Goal: Task Accomplishment & Management: Use online tool/utility

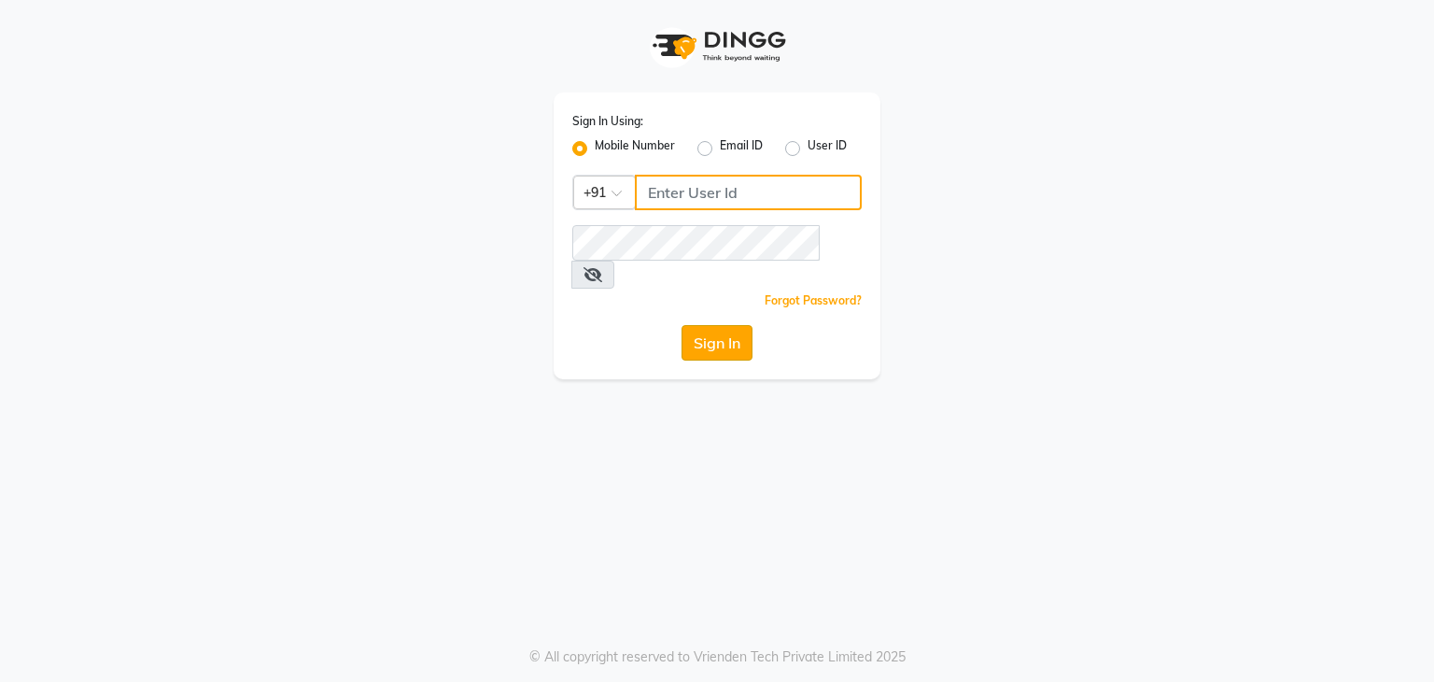
type input "9663900113"
click at [732, 326] on button "Sign In" at bounding box center [717, 342] width 71 height 35
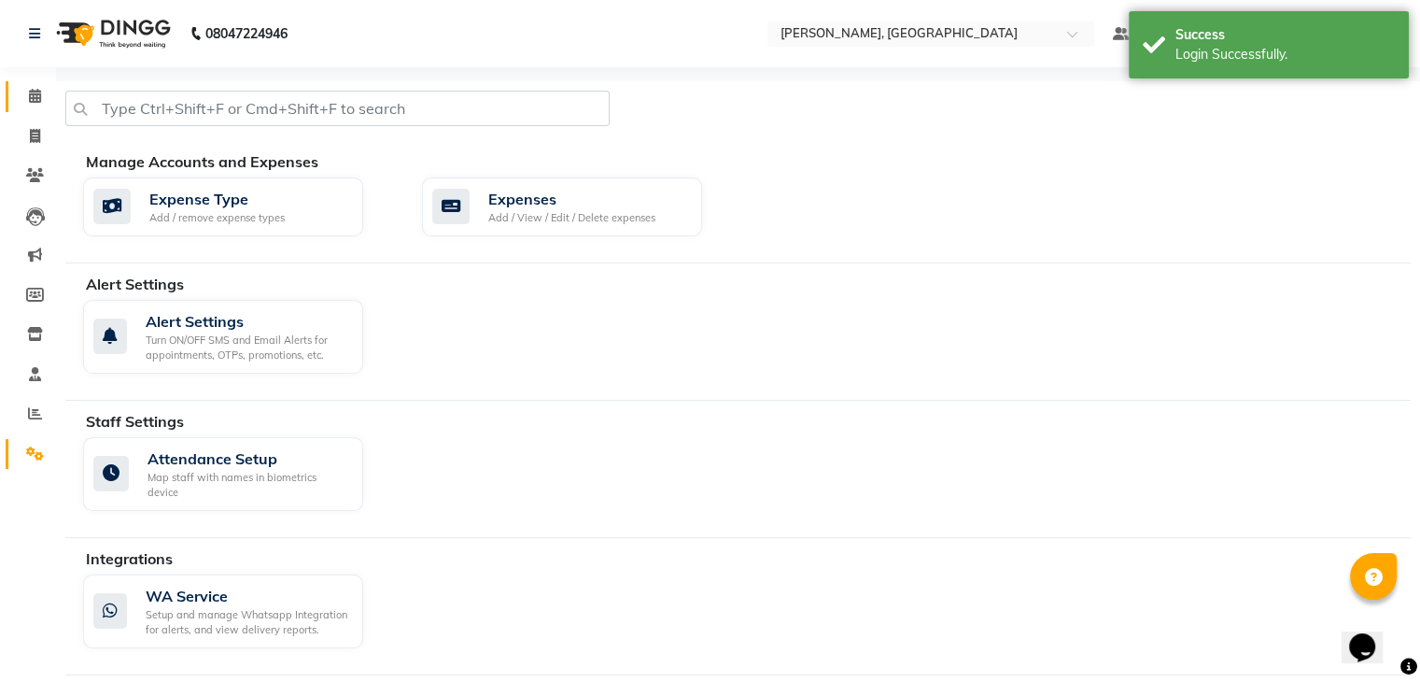
click at [18, 79] on li "Calendar" at bounding box center [28, 97] width 56 height 40
click at [30, 93] on icon at bounding box center [35, 96] width 12 height 14
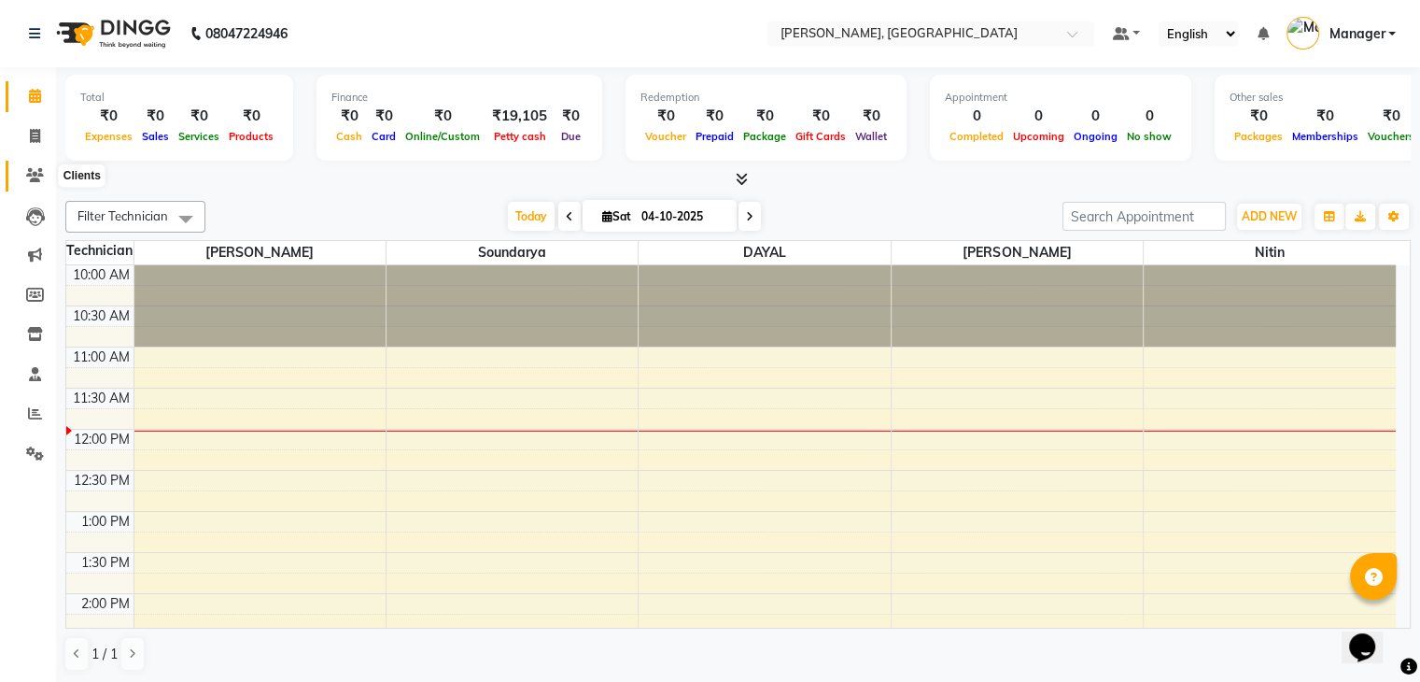
click at [35, 173] on icon at bounding box center [35, 175] width 18 height 14
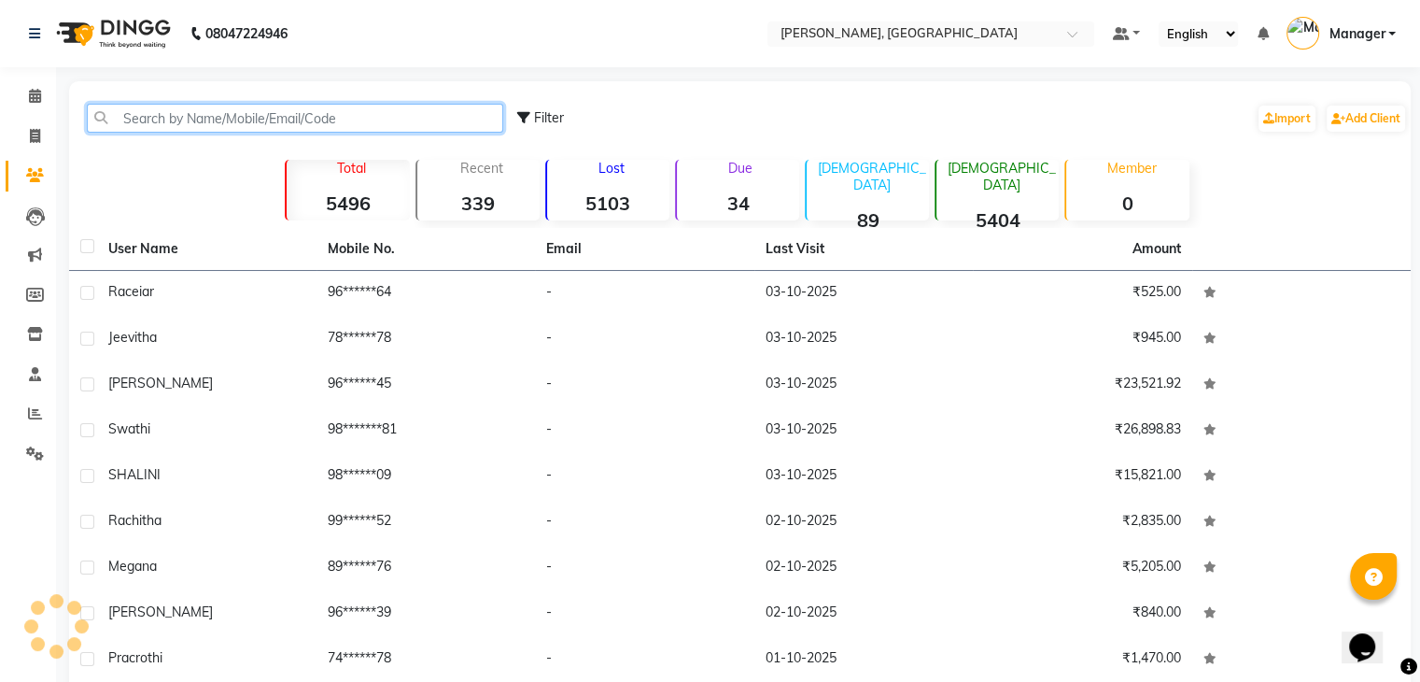
click at [157, 118] on input "text" at bounding box center [295, 118] width 416 height 29
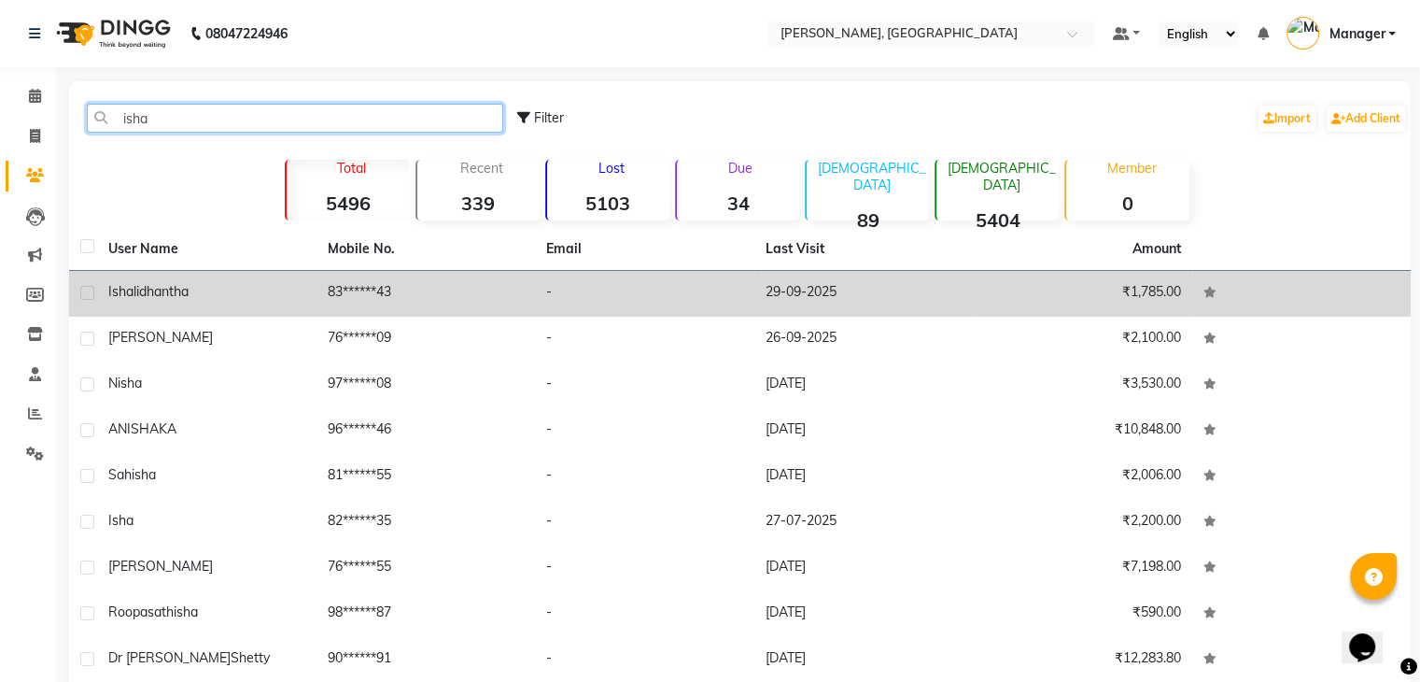
type input "isha"
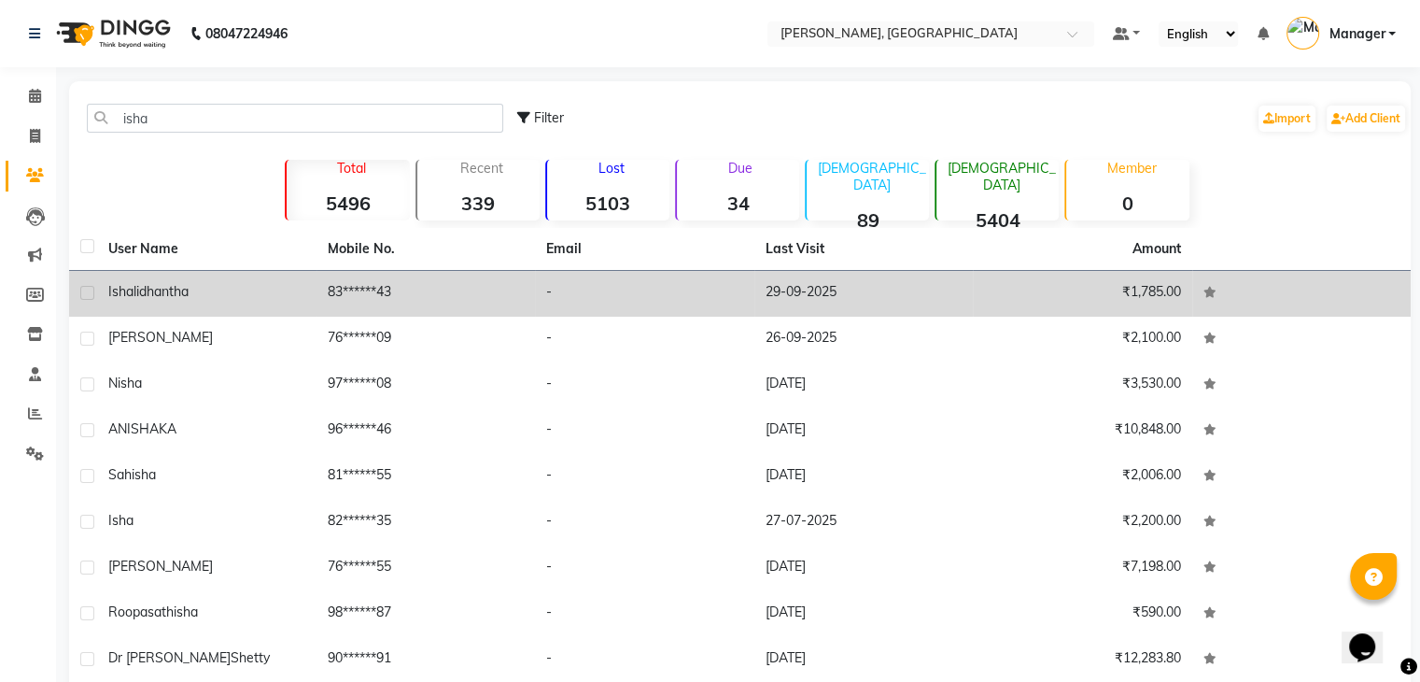
click at [757, 289] on td "29-09-2025" at bounding box center [863, 294] width 219 height 46
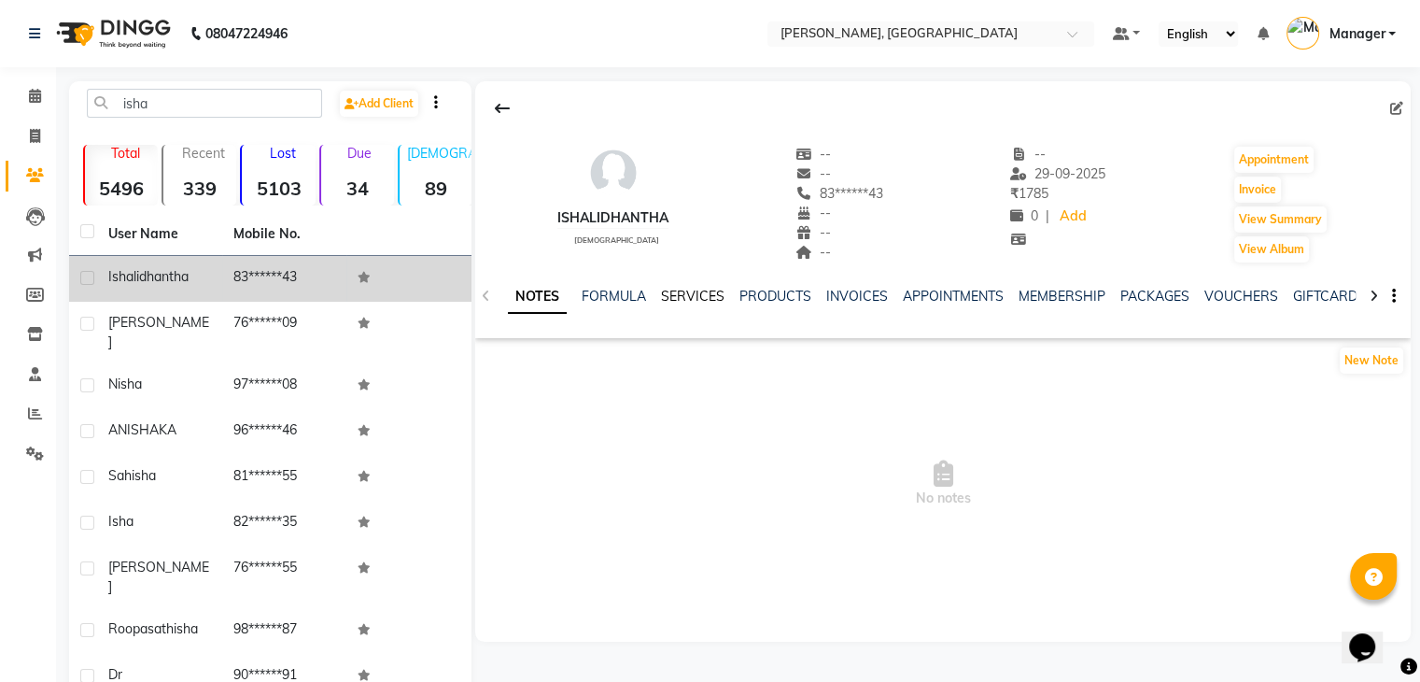
click at [706, 288] on link "SERVICES" at bounding box center [692, 296] width 63 height 17
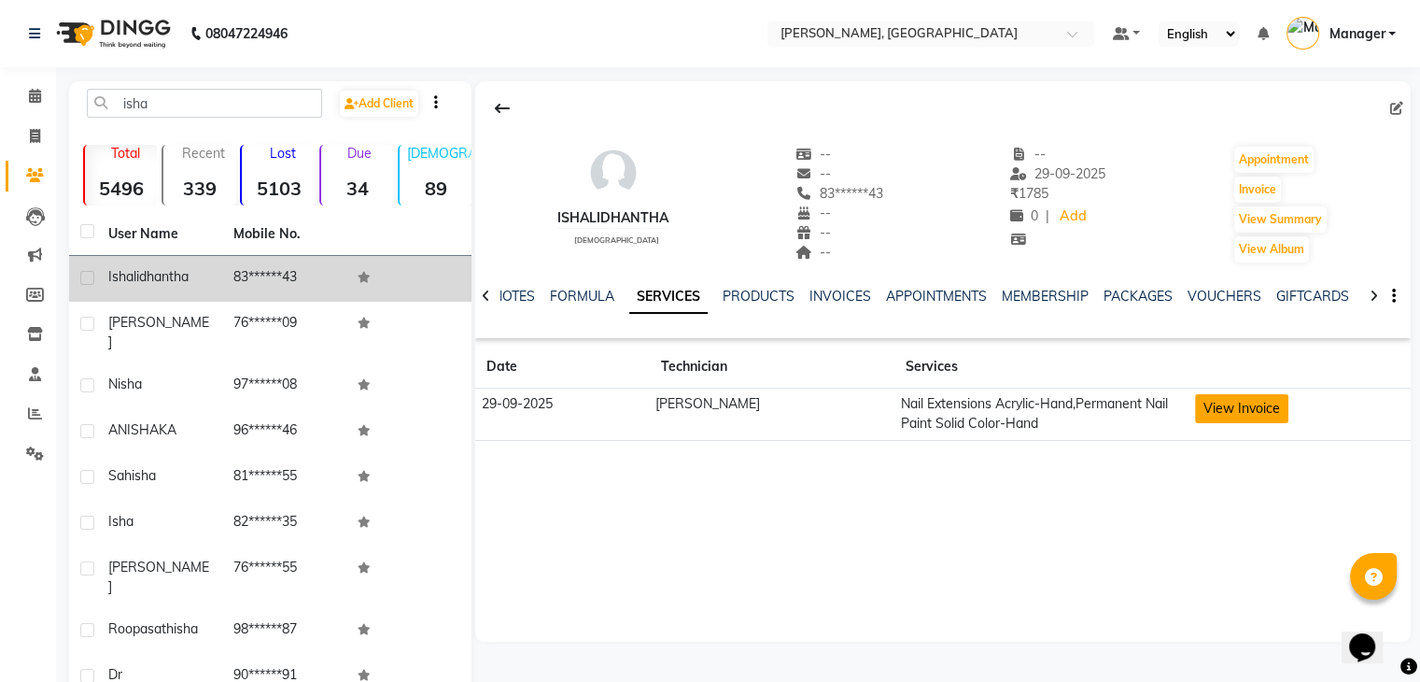
click at [1234, 412] on button "View Invoice" at bounding box center [1241, 408] width 93 height 29
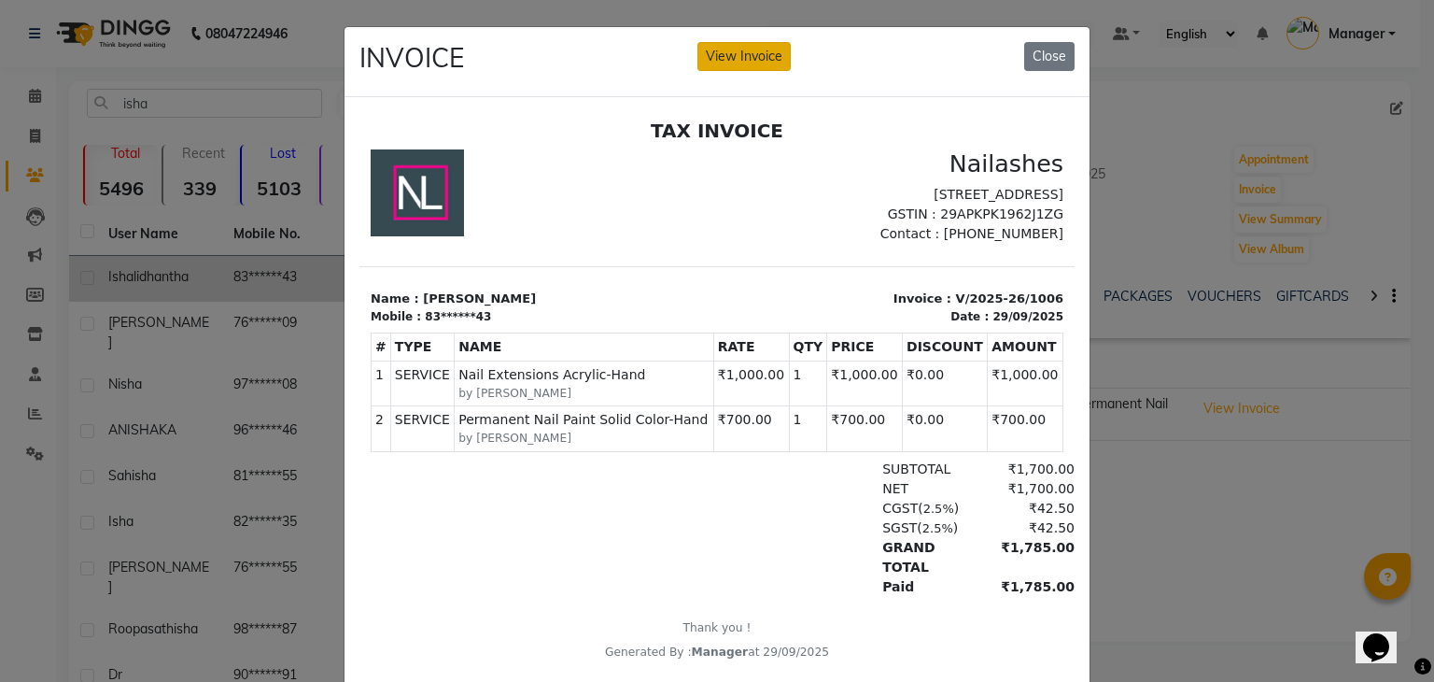
click at [758, 53] on button "View Invoice" at bounding box center [743, 56] width 93 height 29
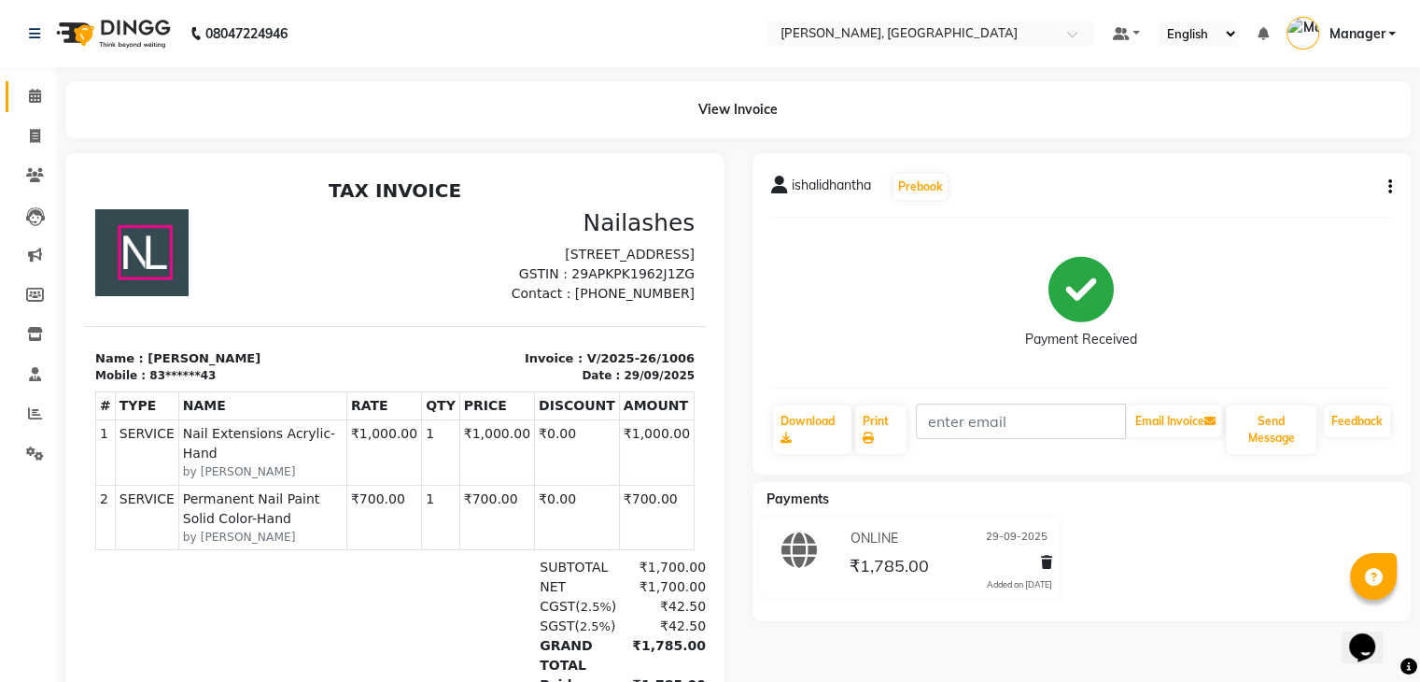
click at [8, 97] on link "Calendar" at bounding box center [28, 96] width 45 height 31
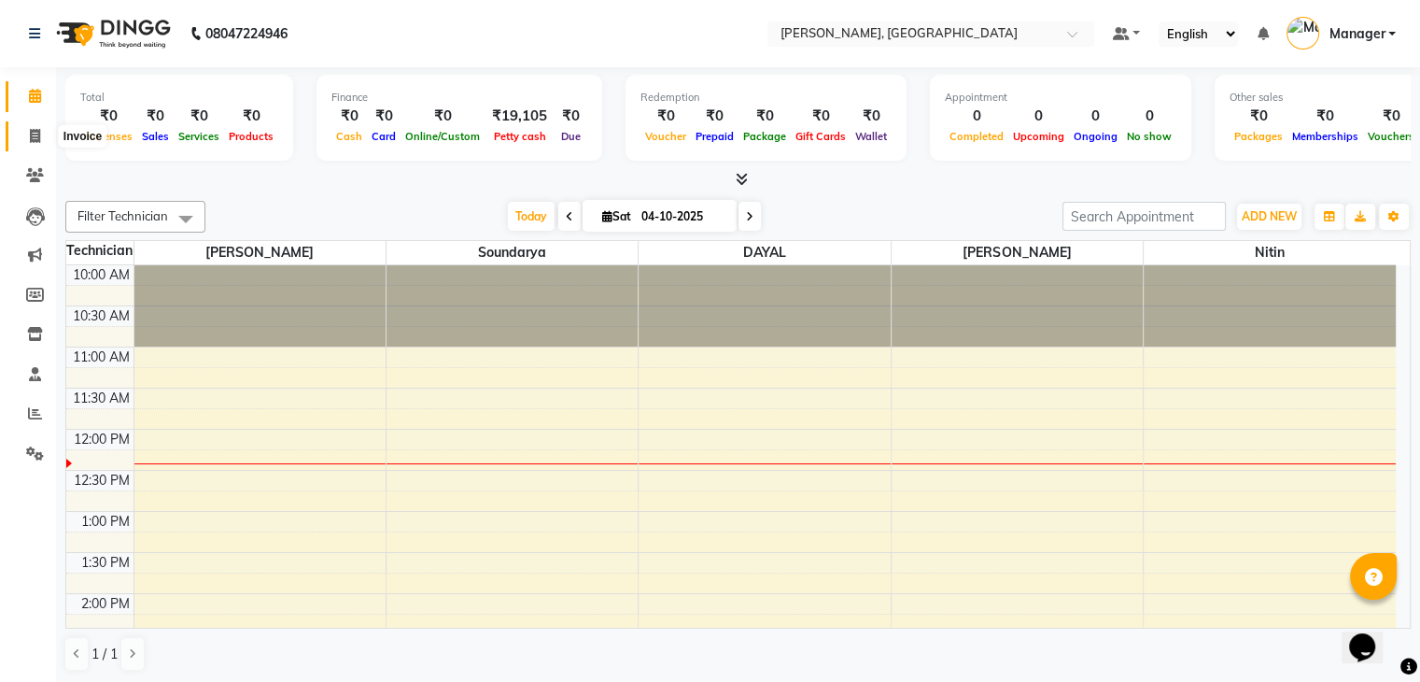
click at [39, 130] on icon at bounding box center [35, 136] width 10 height 14
select select "service"
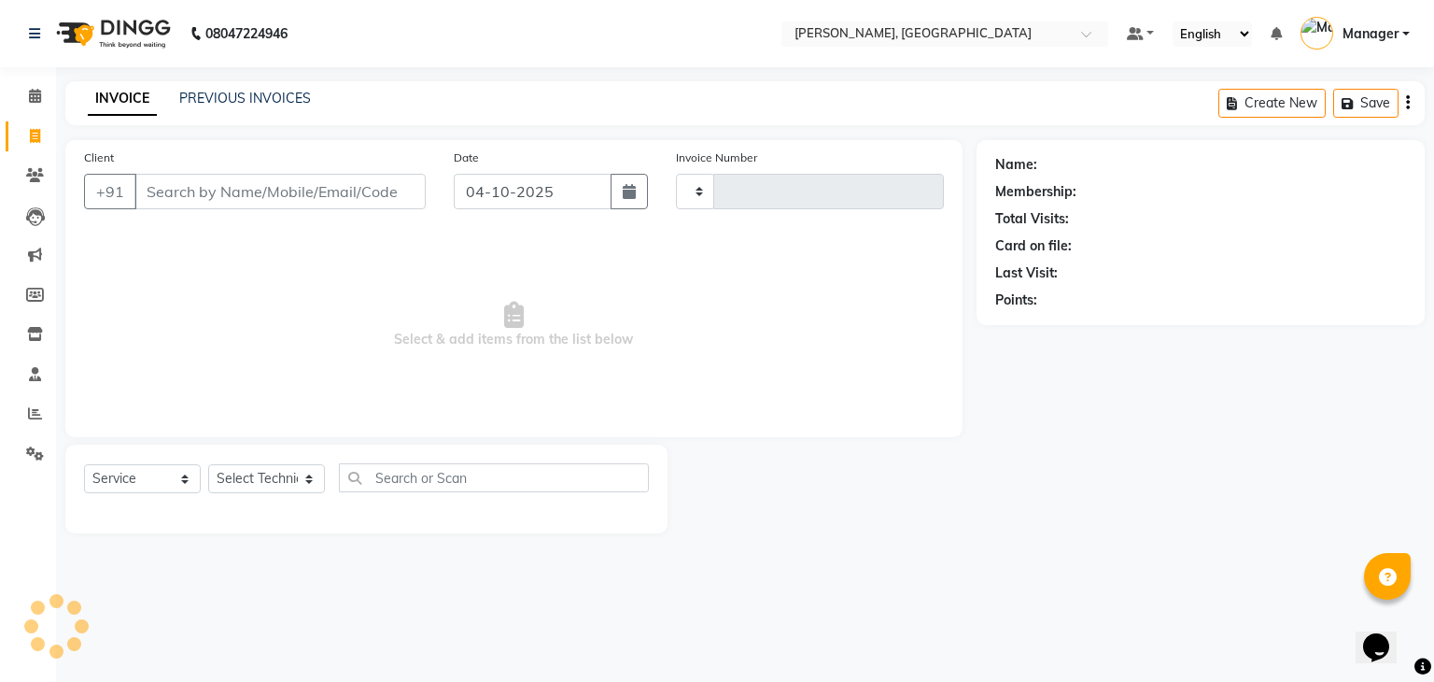
type input "1034"
select select "4495"
click at [260, 475] on select "Select Technician Admin [PERSON_NAME] Manager [PERSON_NAME]" at bounding box center [266, 478] width 117 height 29
select select "77389"
click at [208, 465] on select "Select Technician Admin [PERSON_NAME] Manager [PERSON_NAME]" at bounding box center [266, 478] width 117 height 29
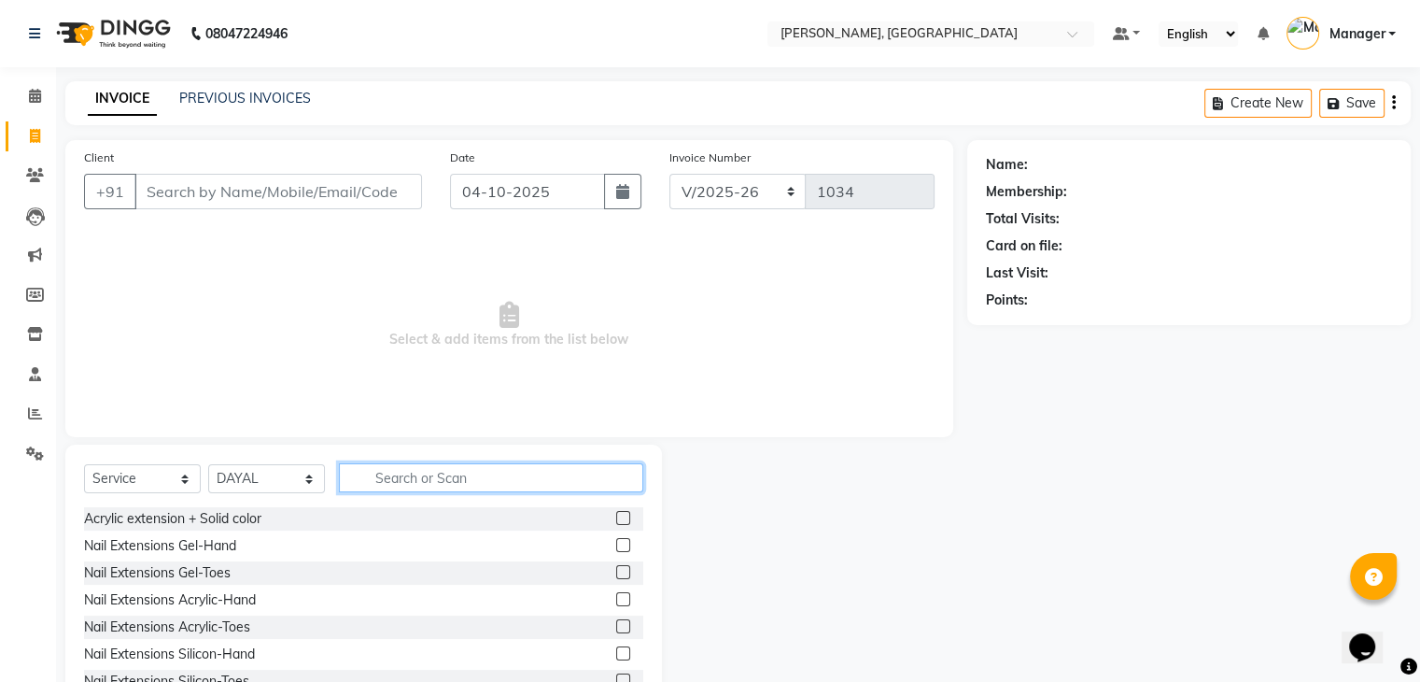
click at [378, 480] on input "text" at bounding box center [491, 477] width 304 height 29
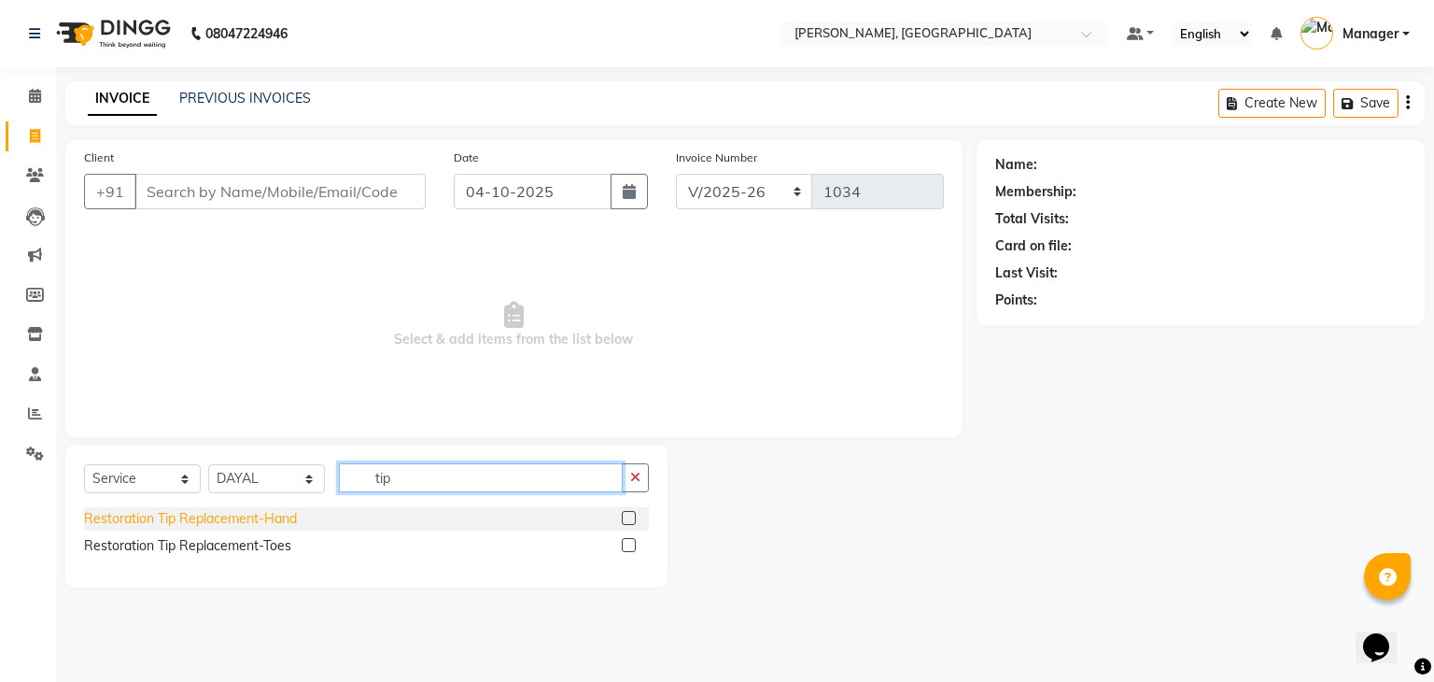
type input "tip"
click at [288, 516] on div "Restoration Tip Replacement-Hand" at bounding box center [190, 519] width 213 height 20
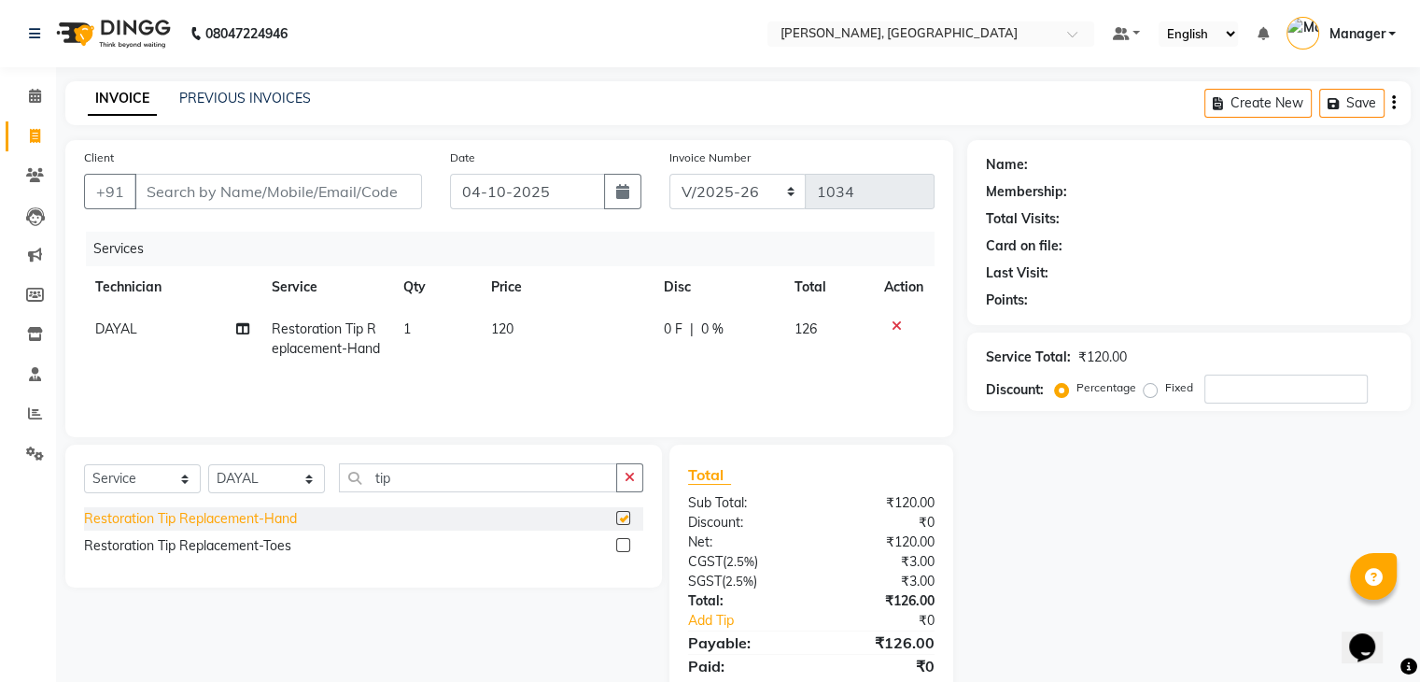
checkbox input "false"
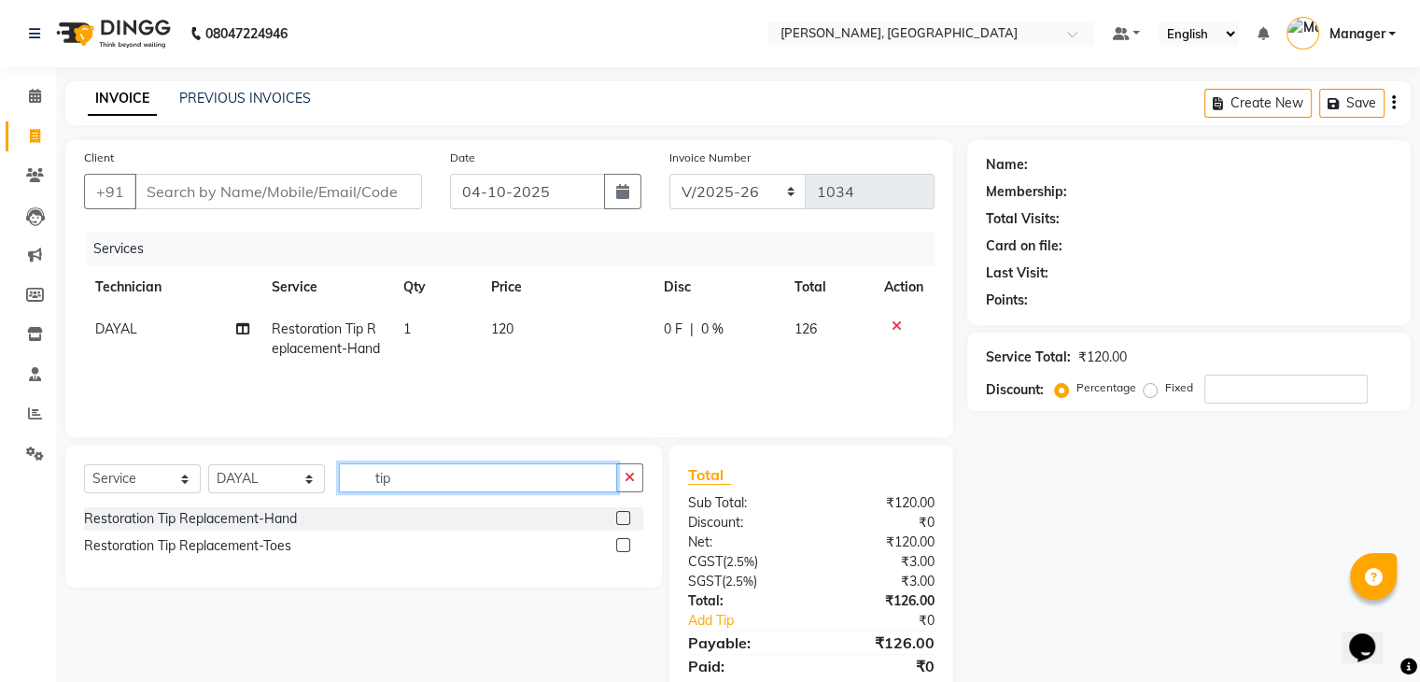
click at [487, 481] on input "tip" at bounding box center [478, 477] width 278 height 29
type input "t"
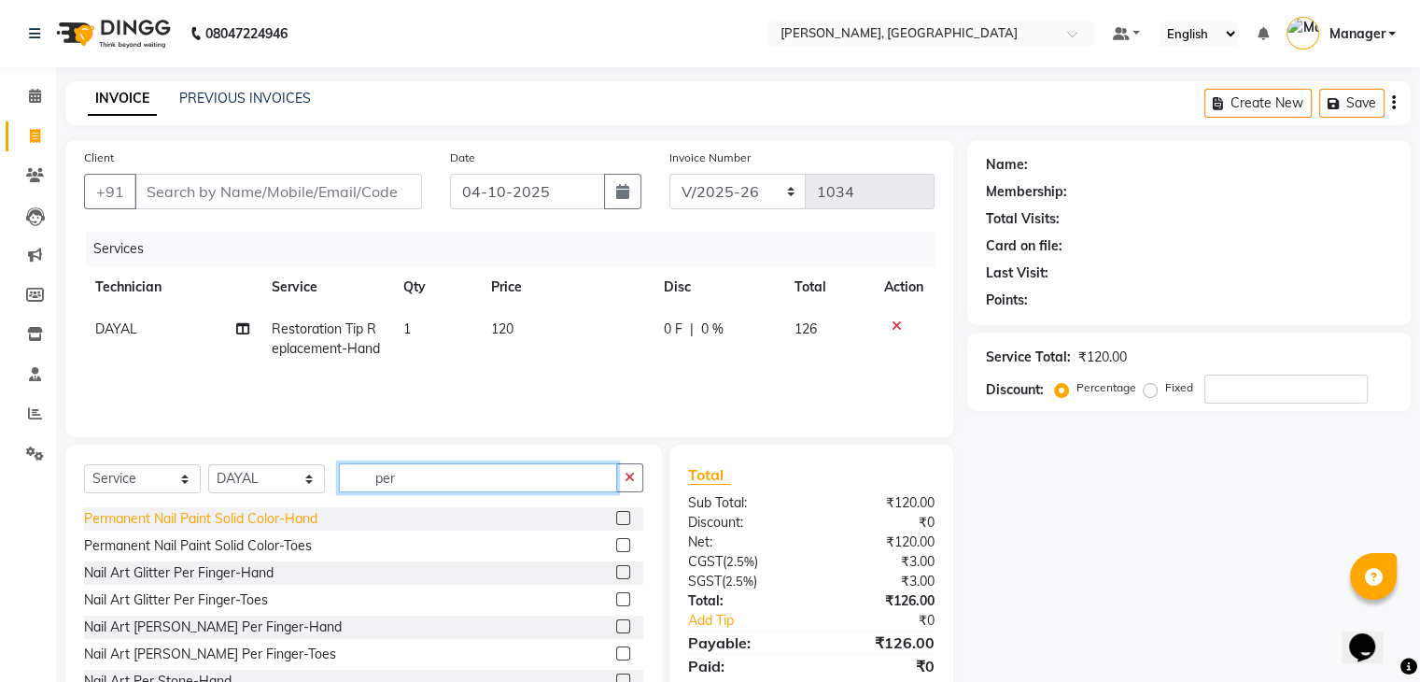
type input "per"
click at [316, 520] on div "Permanent Nail Paint Solid Color-Hand" at bounding box center [200, 519] width 233 height 20
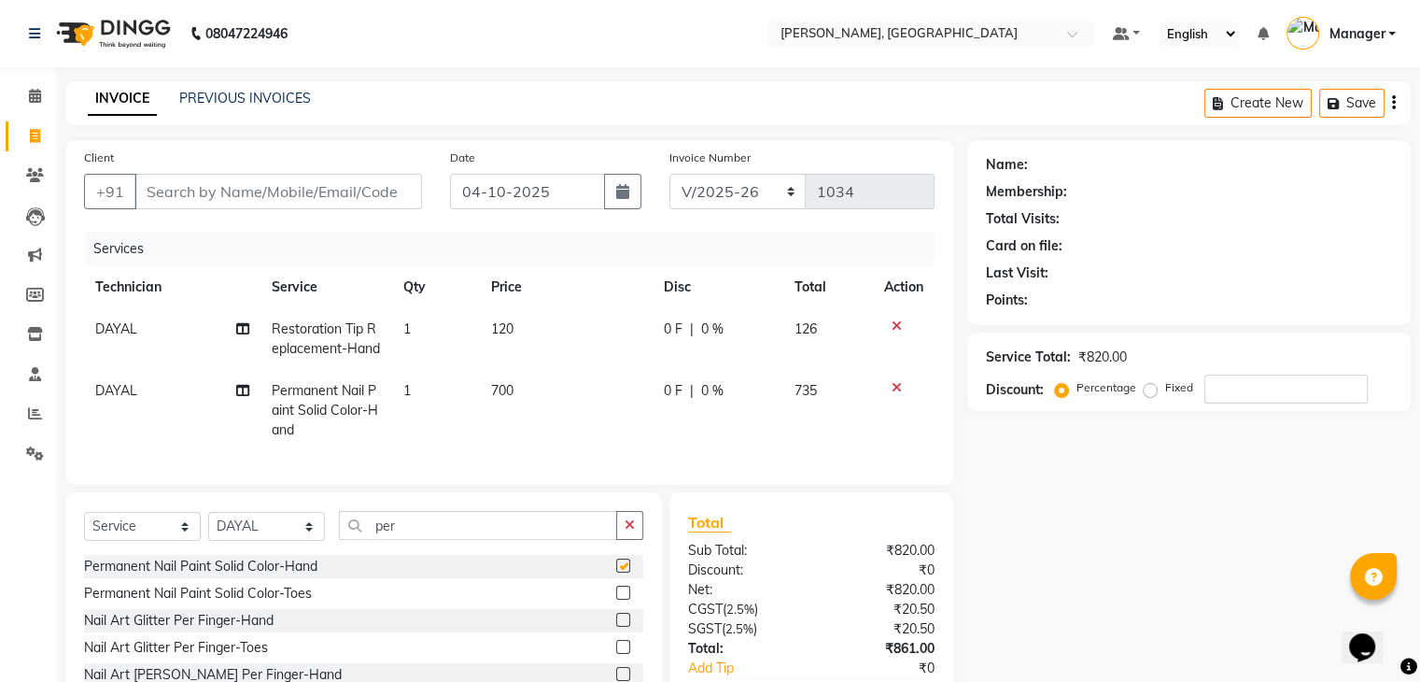
checkbox input "false"
click at [532, 381] on td "700" at bounding box center [566, 410] width 172 height 81
select select "77389"
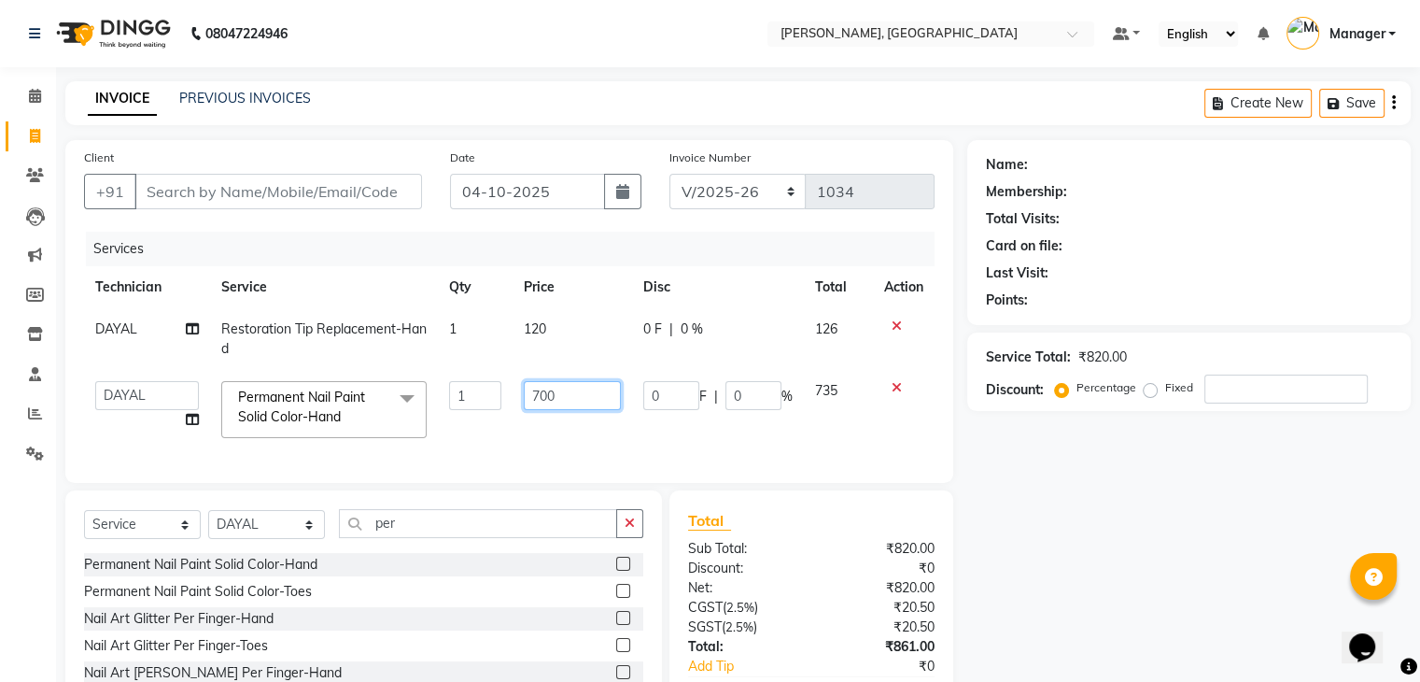
click at [590, 387] on input "700" at bounding box center [572, 395] width 97 height 29
type input "70"
click at [581, 452] on div "Services Technician Service Qty Price Disc Total Action DAYAL Restoration Tip R…" at bounding box center [509, 348] width 850 height 232
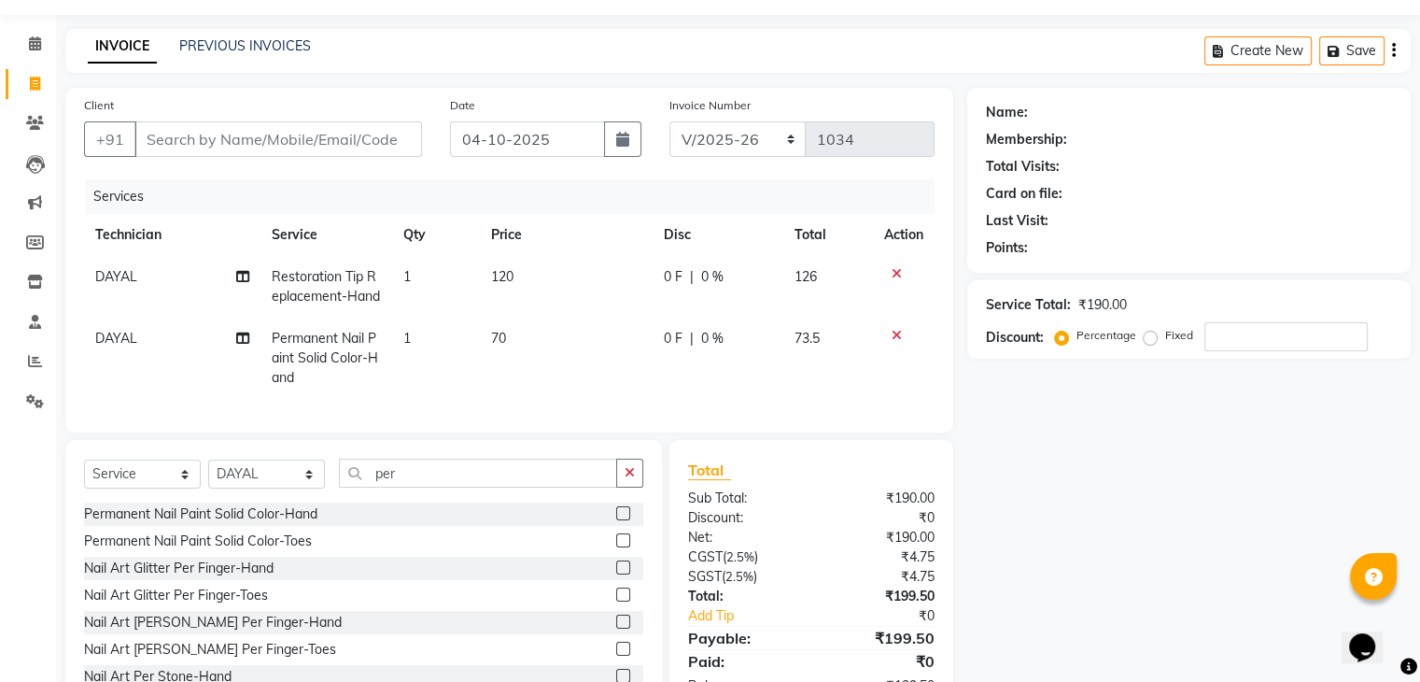
scroll to position [129, 0]
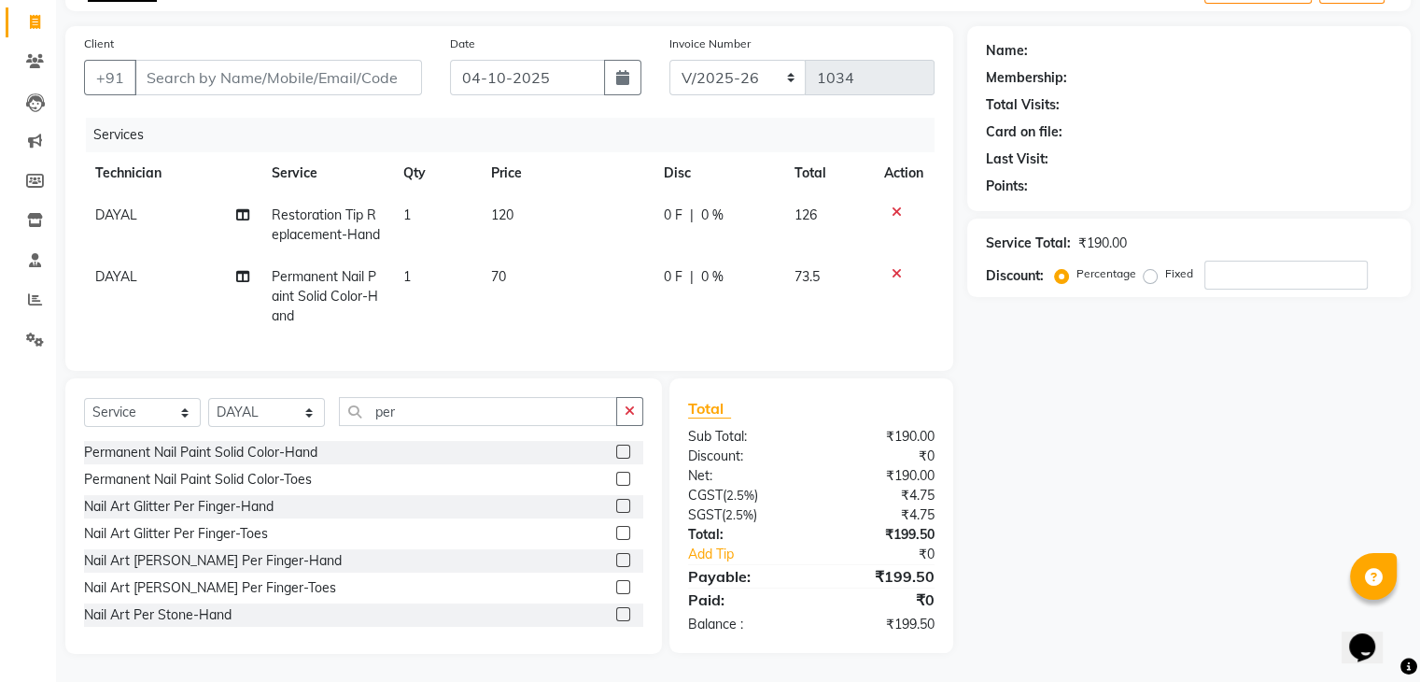
click at [545, 199] on td "120" at bounding box center [566, 225] width 172 height 62
select select "77389"
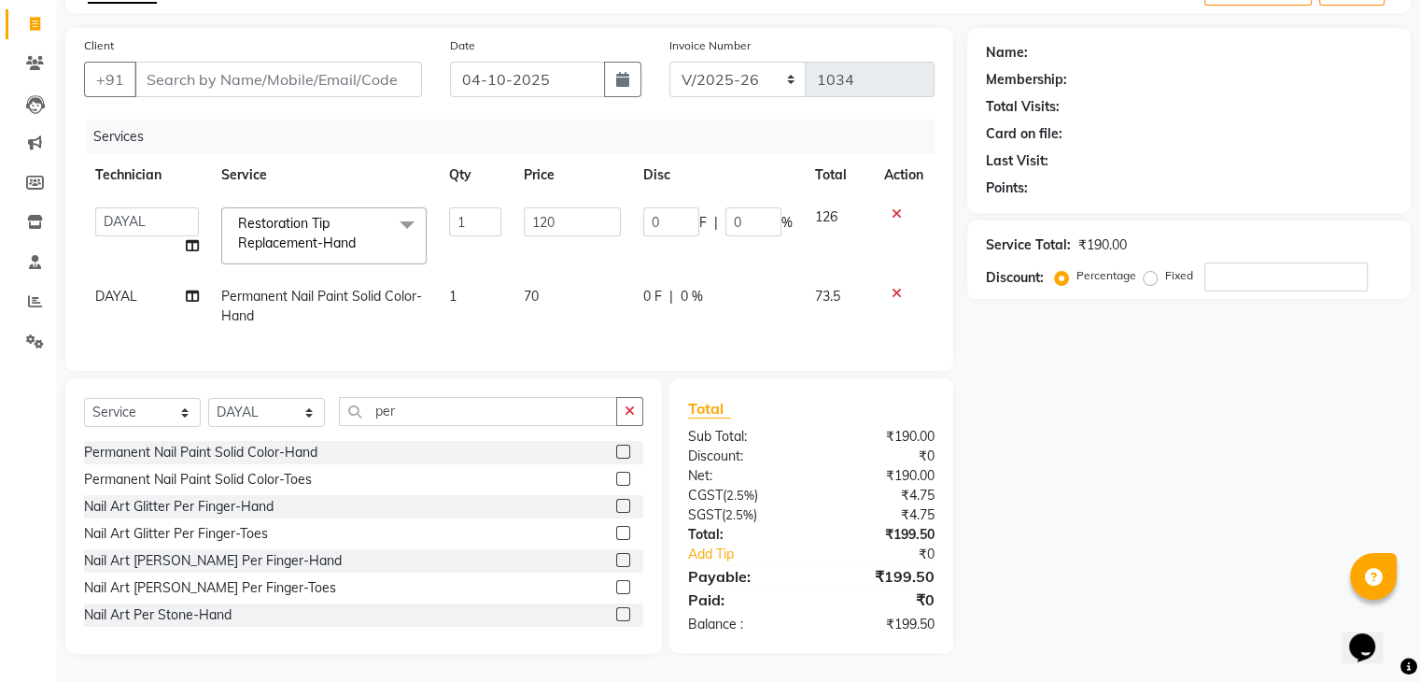
scroll to position [127, 0]
click at [572, 207] on input "120" at bounding box center [572, 221] width 97 height 29
type input "100"
click at [558, 296] on td "70" at bounding box center [572, 306] width 119 height 62
select select "77389"
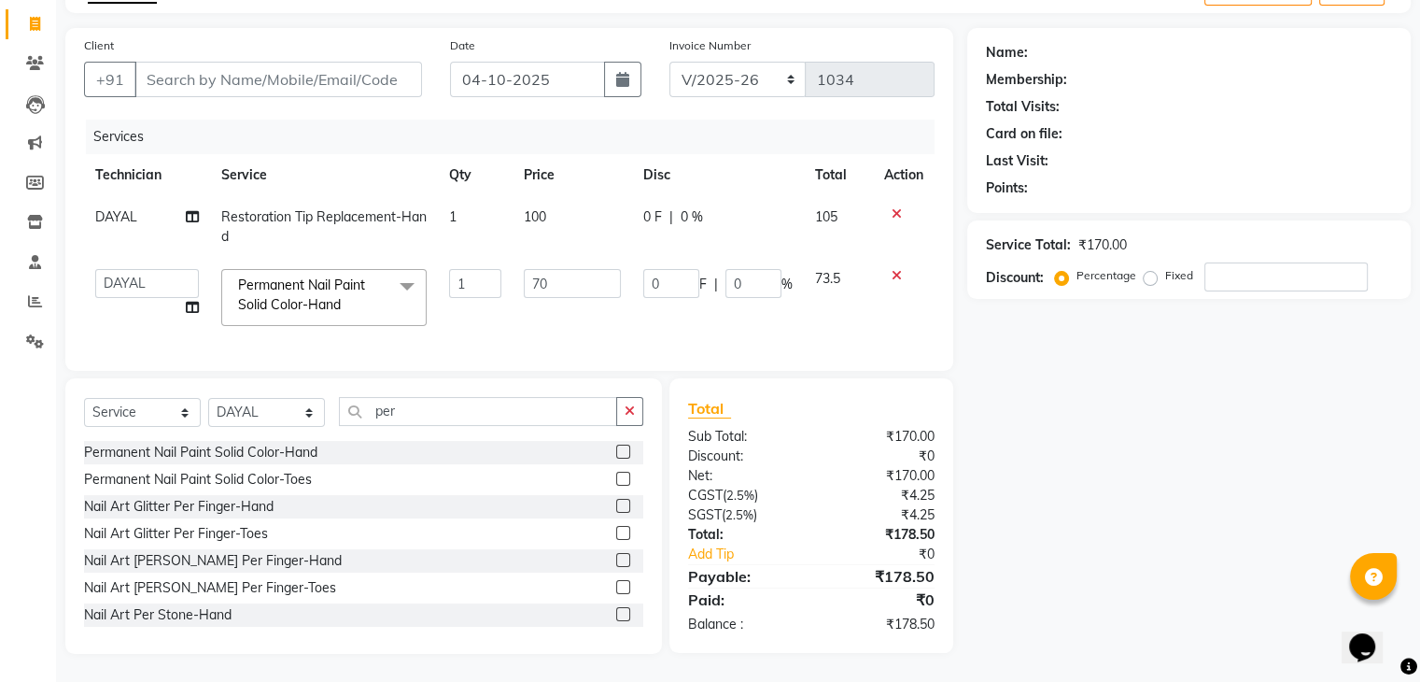
drag, startPoint x: 558, startPoint y: 296, endPoint x: 523, endPoint y: 291, distance: 35.8
click at [523, 291] on td "70" at bounding box center [572, 297] width 119 height 79
click at [573, 269] on input "70" at bounding box center [572, 283] width 97 height 29
type input "7"
type input "100"
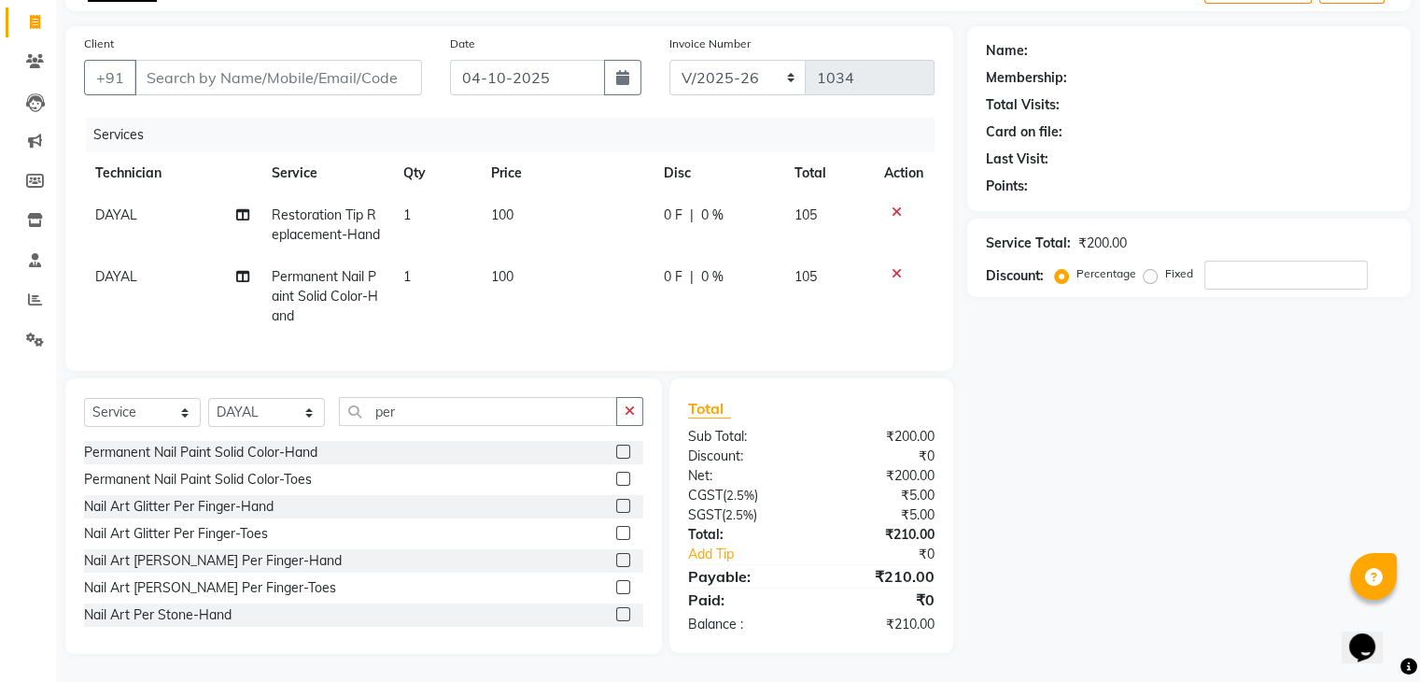
click at [584, 329] on div "Services Technician Service Qty Price Disc Total Action DAYAL Restoration Tip R…" at bounding box center [509, 235] width 850 height 234
click at [455, 411] on input "per" at bounding box center [478, 411] width 278 height 29
type input "p"
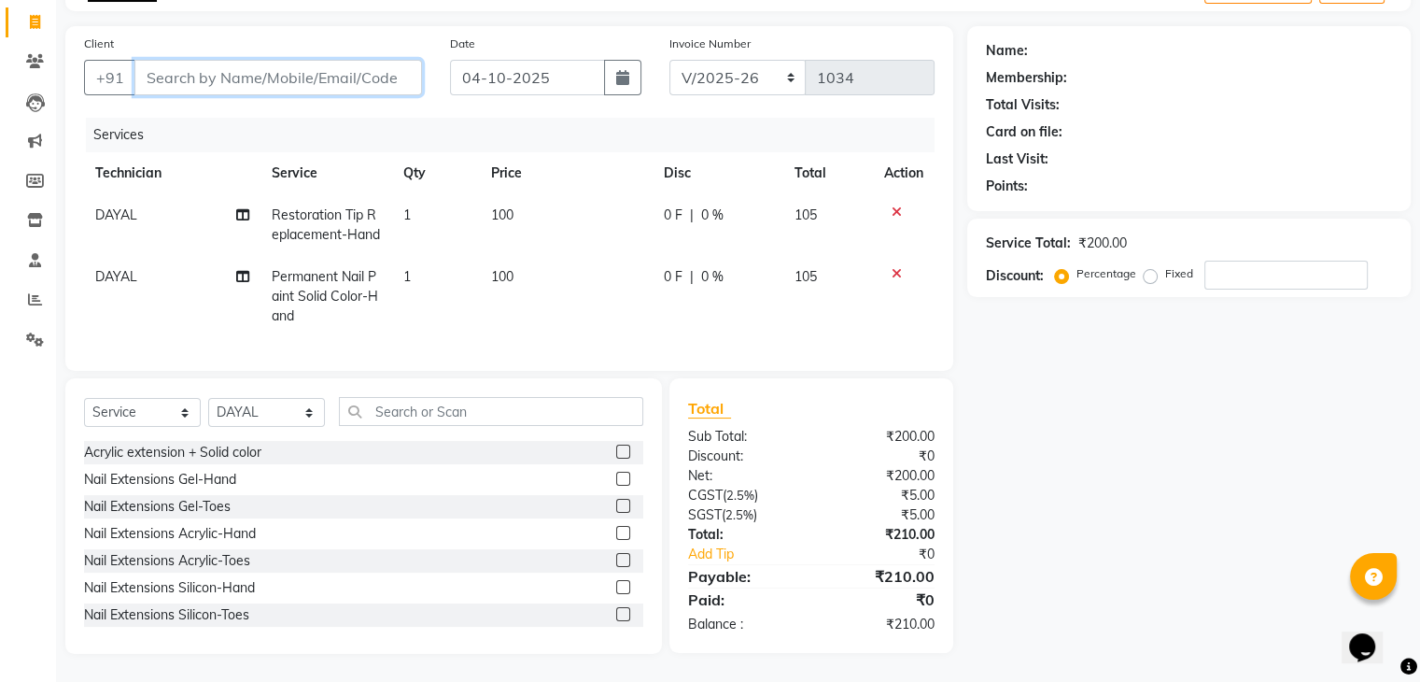
click at [176, 71] on input "Client" at bounding box center [278, 77] width 288 height 35
type input "8"
type input "0"
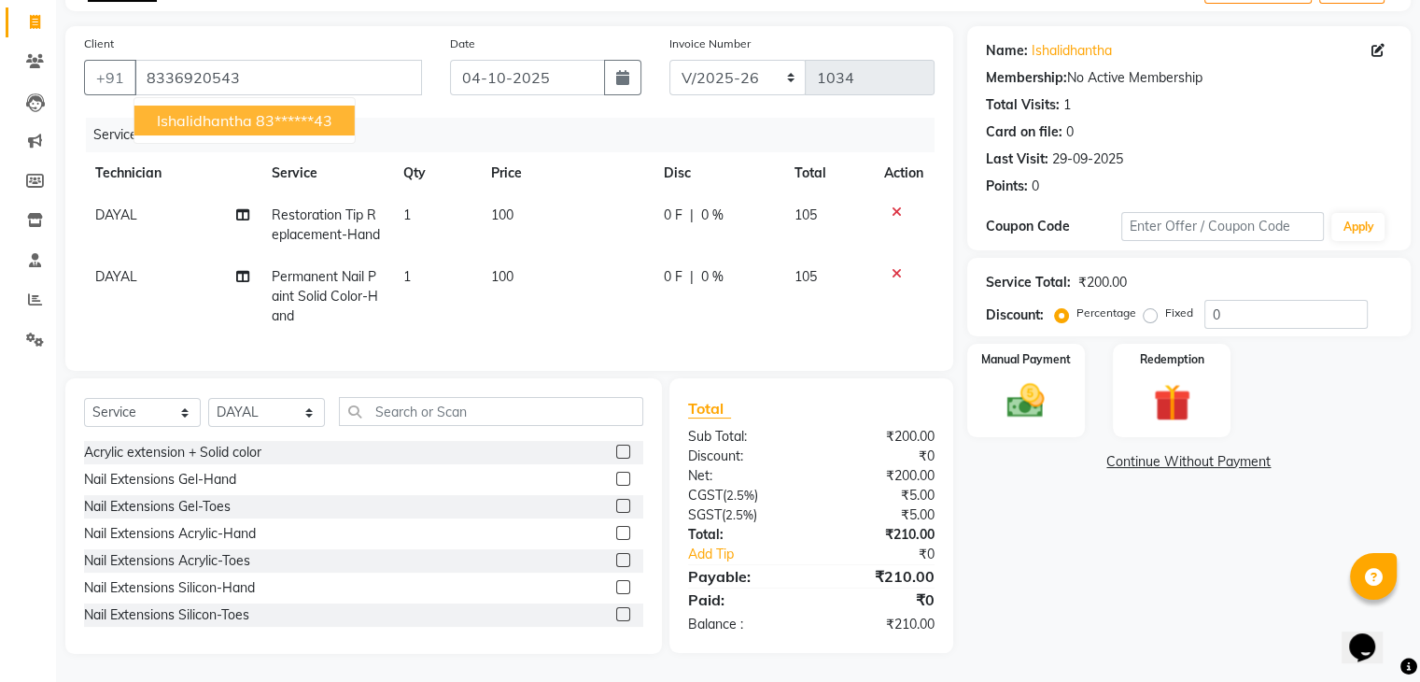
click at [190, 111] on span "ishalidhantha" at bounding box center [204, 120] width 95 height 19
type input "83******43"
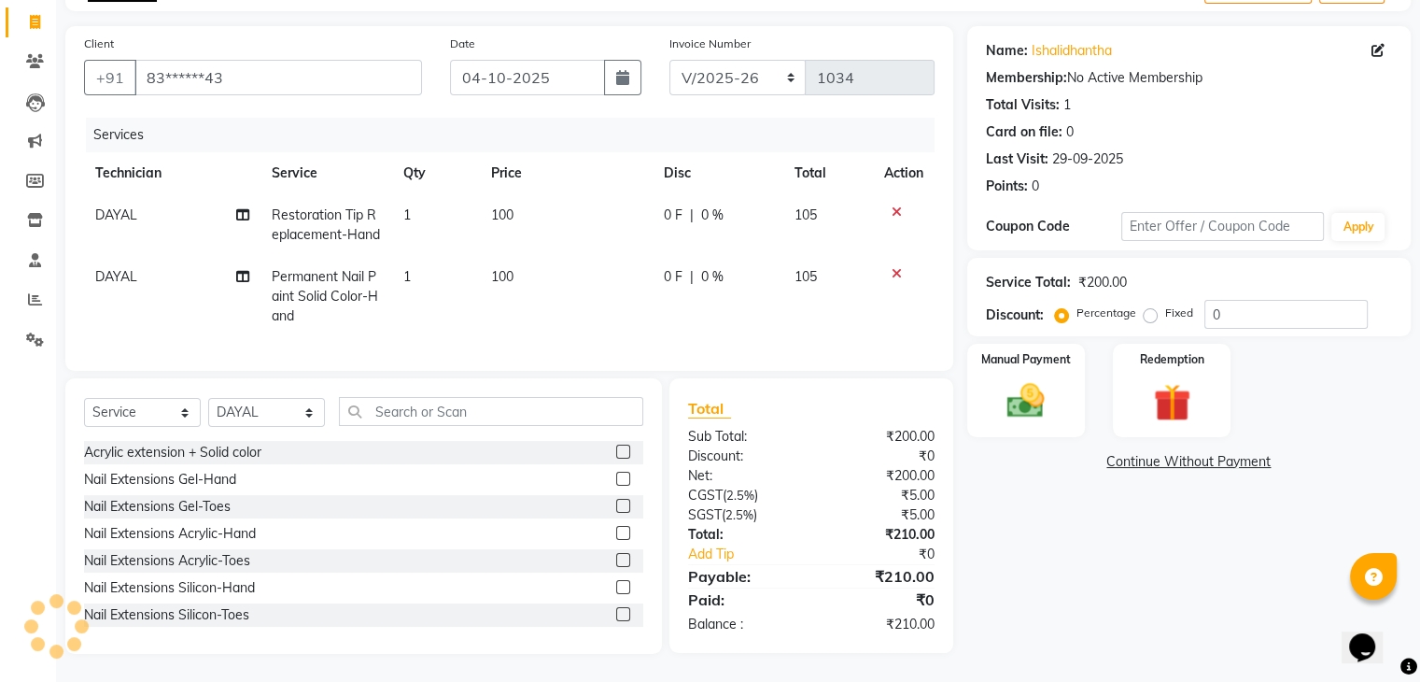
scroll to position [129, 0]
click at [1165, 304] on label "Fixed" at bounding box center [1179, 312] width 28 height 17
click at [1154, 306] on input "Fixed" at bounding box center [1153, 312] width 13 height 13
radio input "true"
click at [1254, 300] on input "0" at bounding box center [1285, 314] width 163 height 29
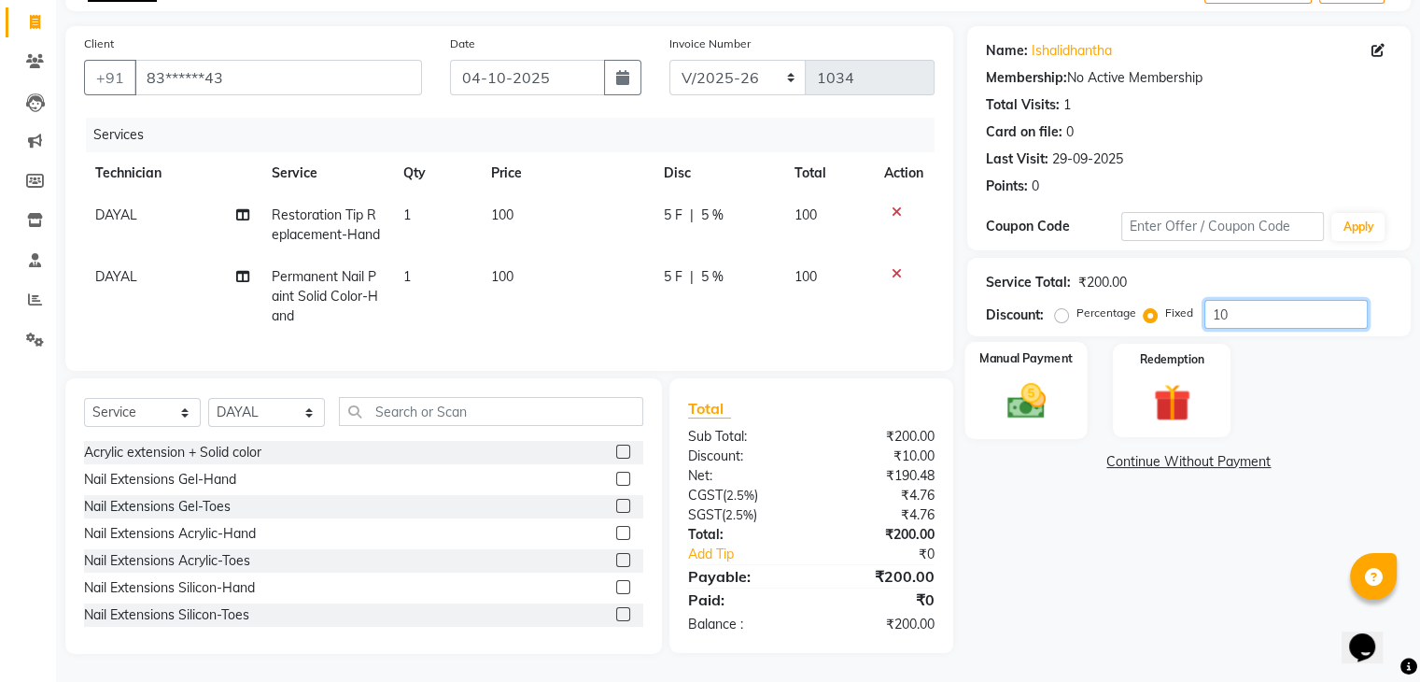
type input "10"
click at [1047, 361] on div "Manual Payment" at bounding box center [1025, 390] width 122 height 96
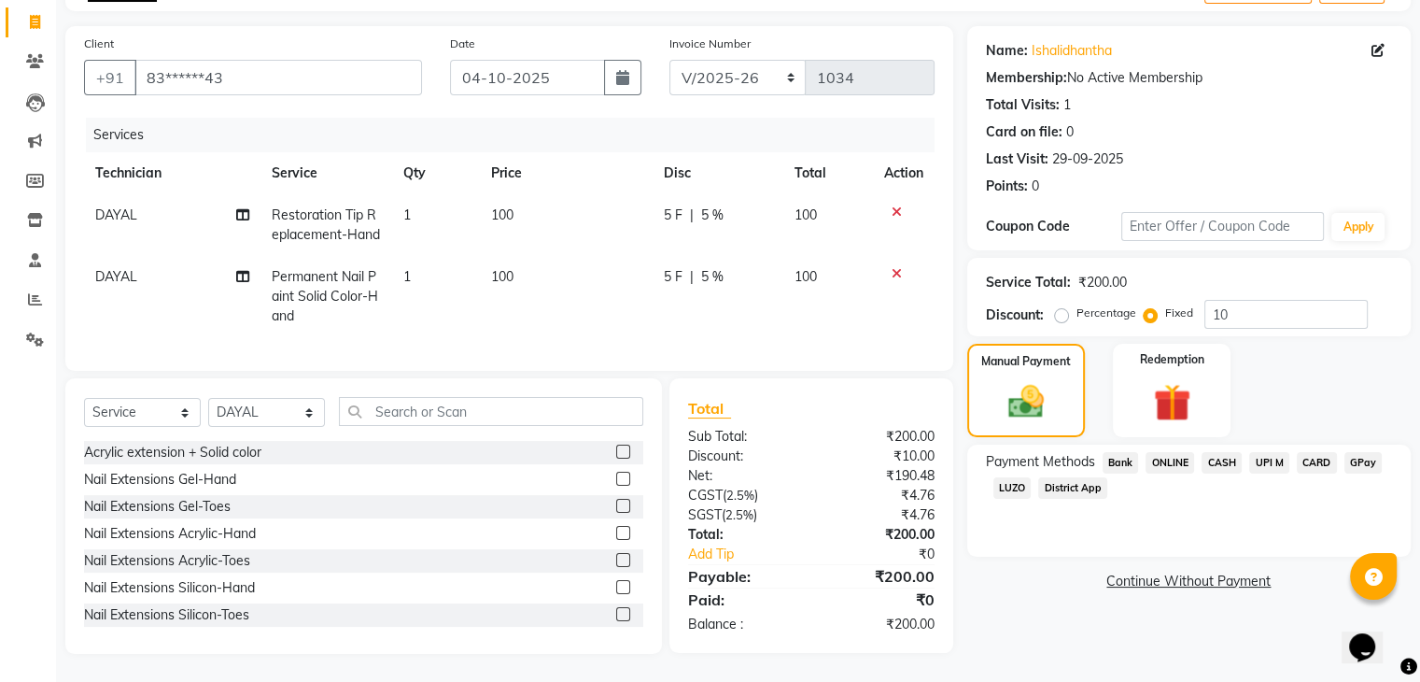
click at [1167, 452] on span "ONLINE" at bounding box center [1169, 462] width 49 height 21
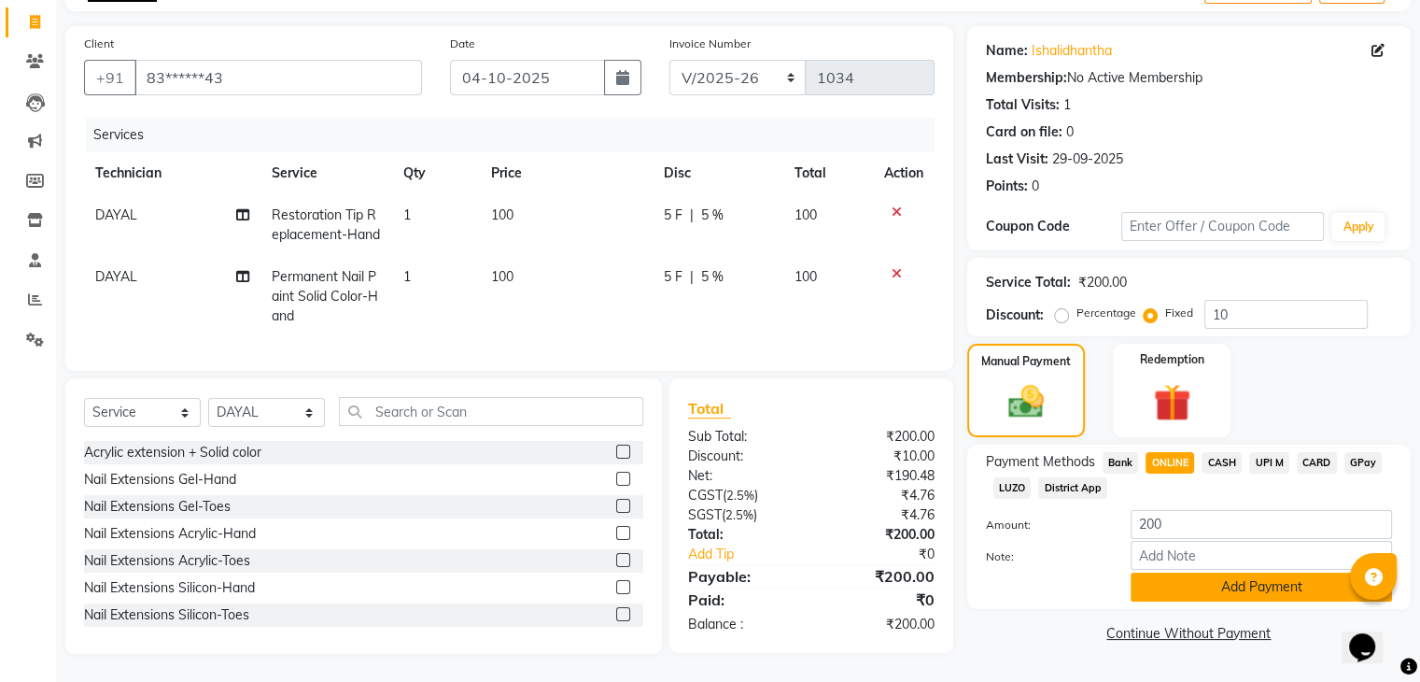
click at [1217, 575] on button "Add Payment" at bounding box center [1261, 586] width 261 height 29
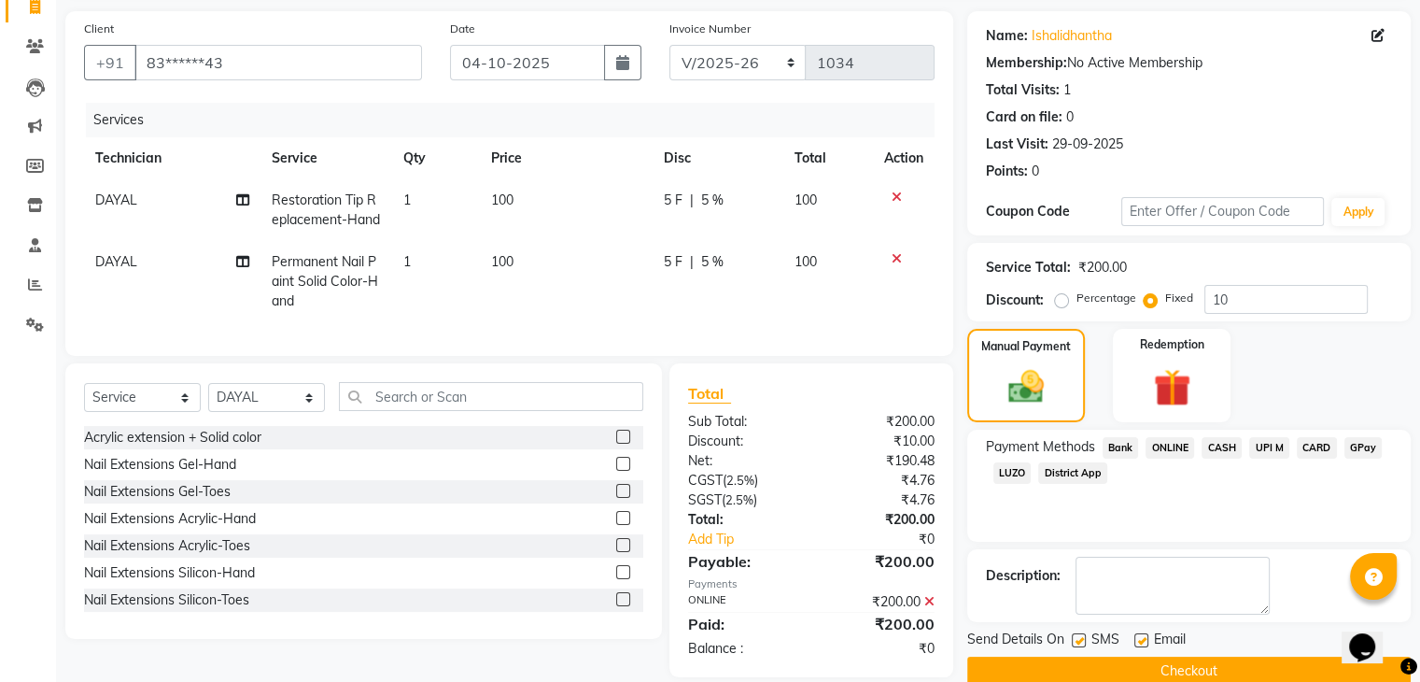
scroll to position [167, 0]
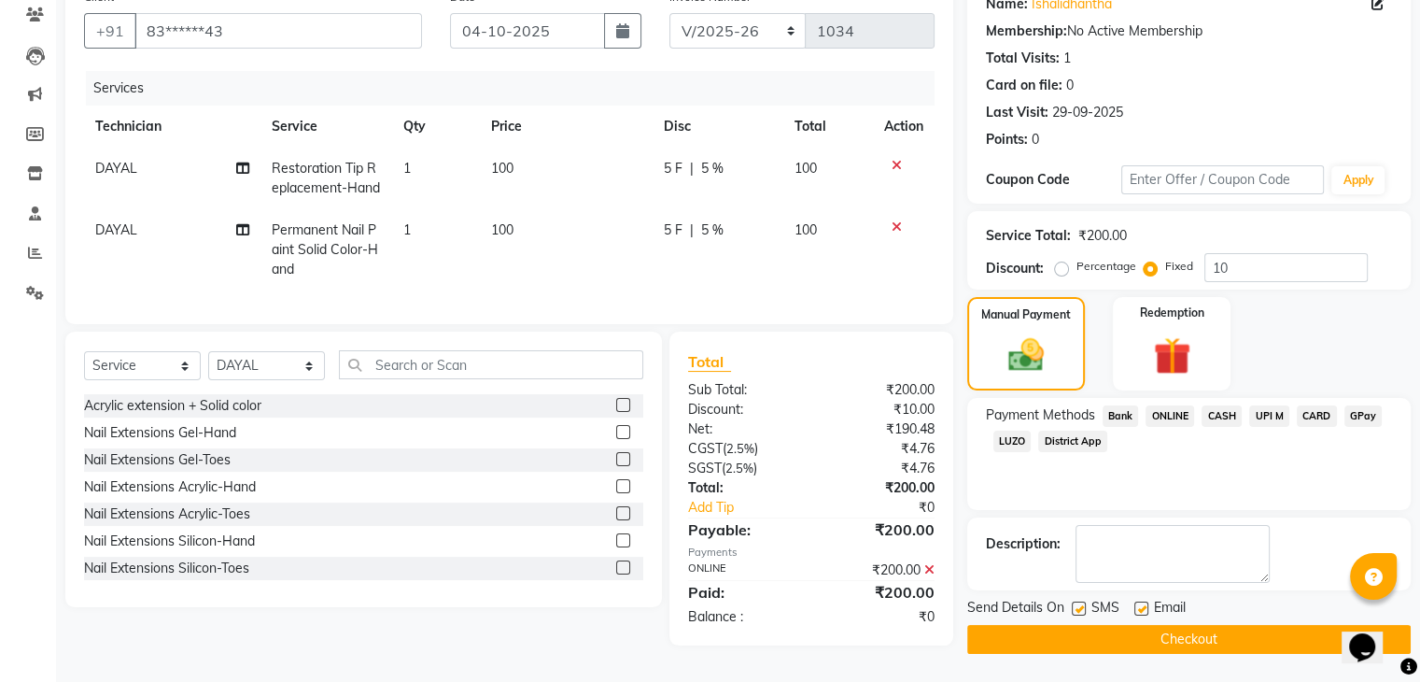
click at [1183, 638] on button "Checkout" at bounding box center [1188, 639] width 443 height 29
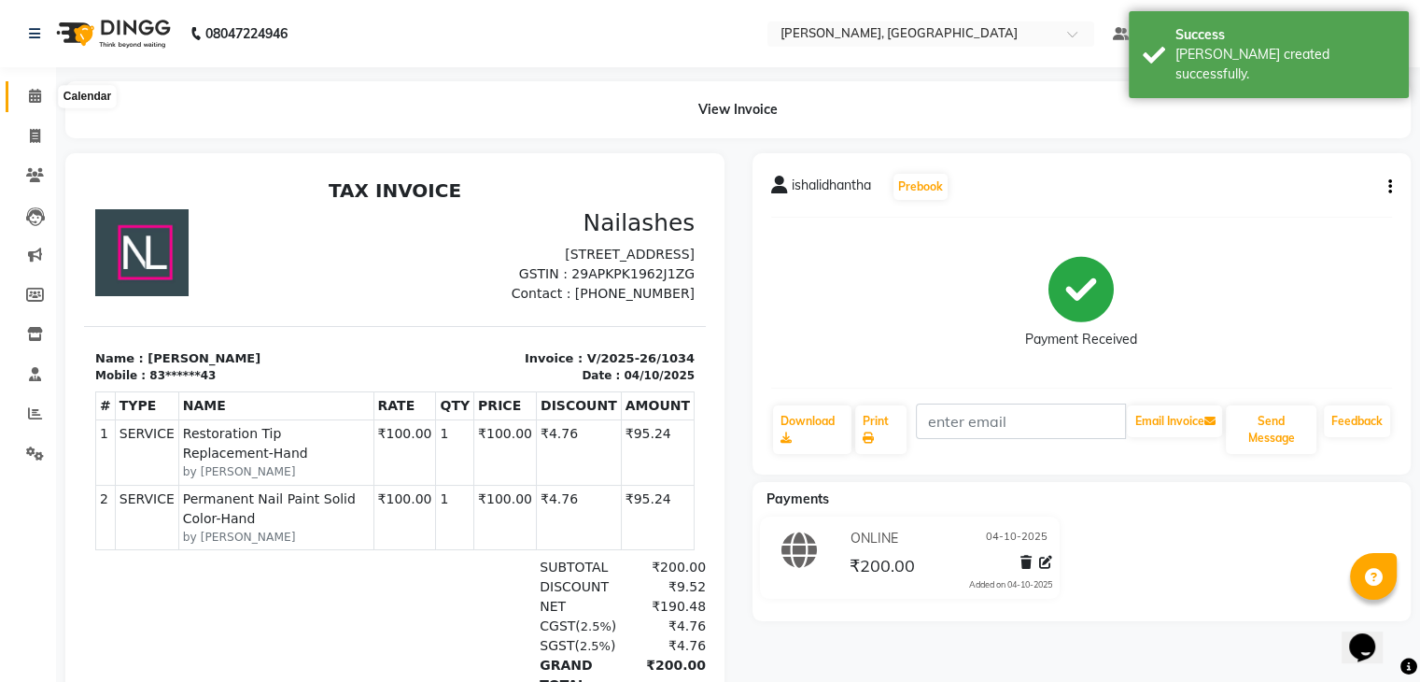
click at [42, 98] on span at bounding box center [35, 96] width 33 height 21
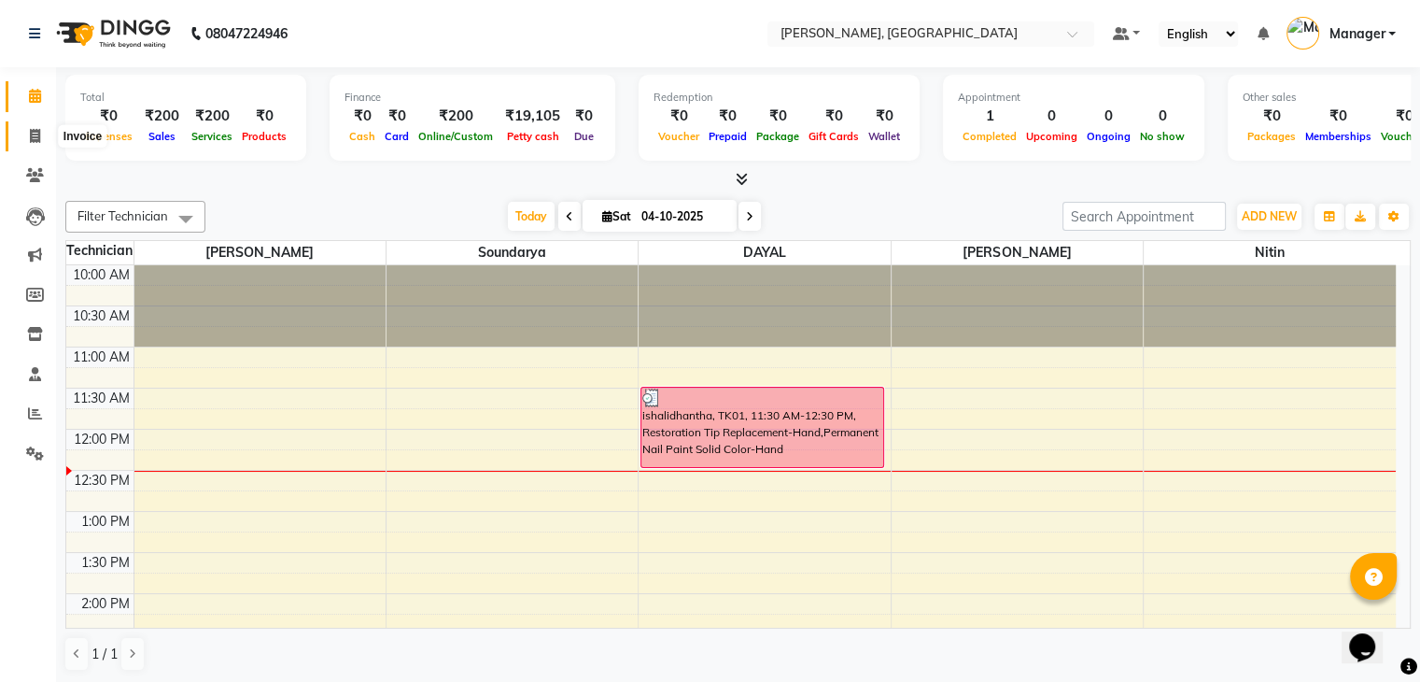
click at [36, 139] on icon at bounding box center [35, 136] width 10 height 14
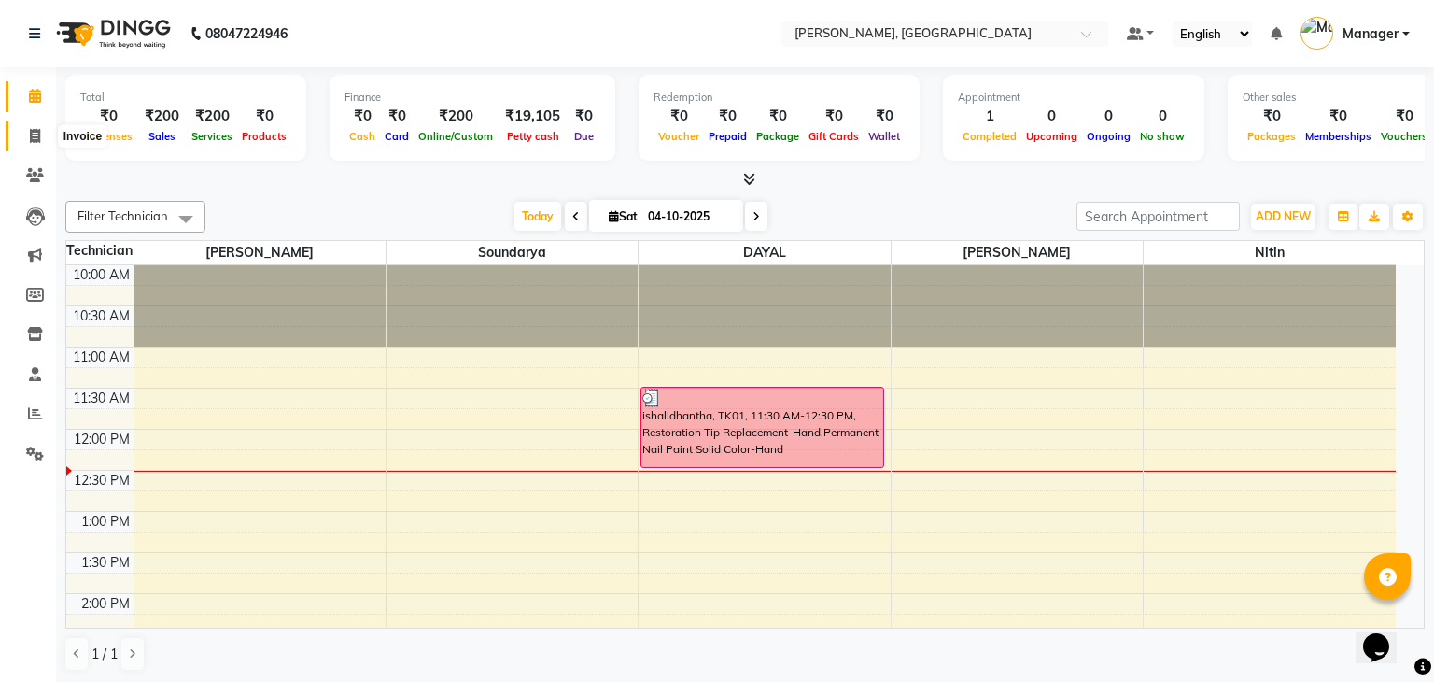
select select "service"
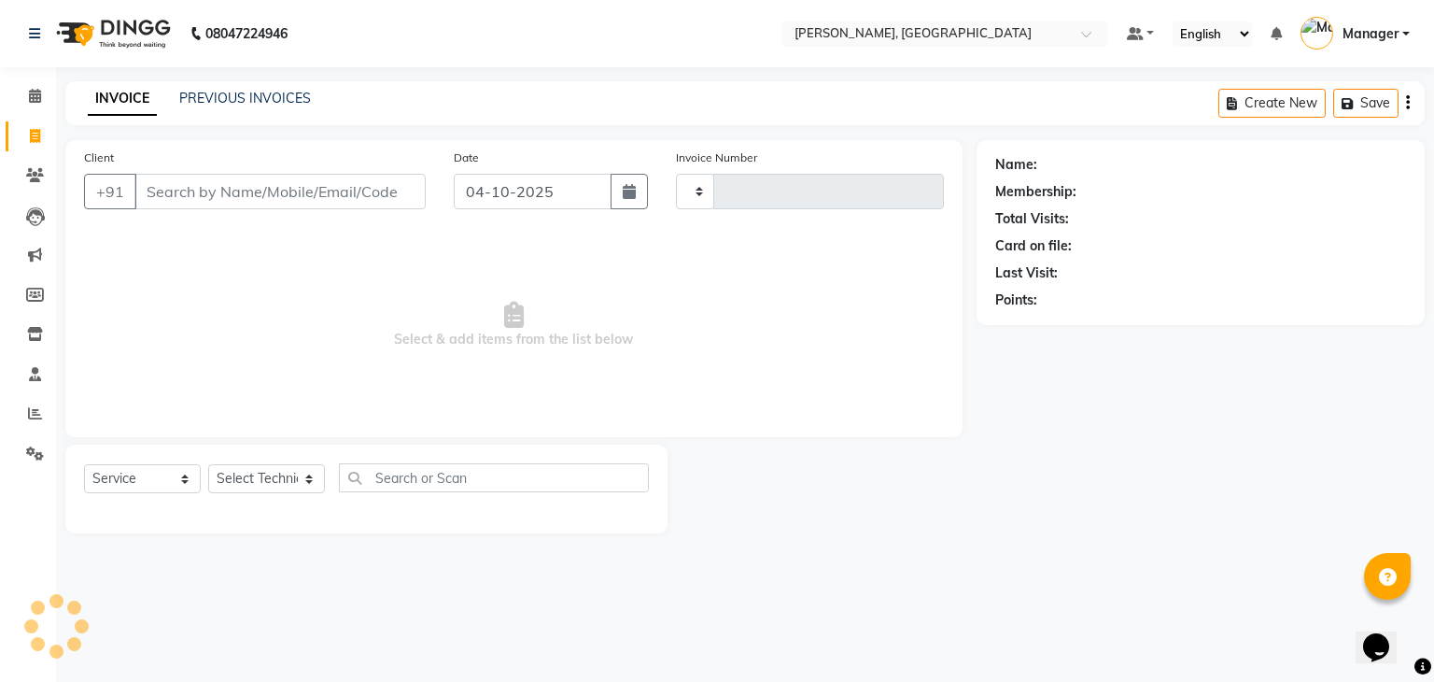
type input "1035"
select select "4495"
click at [30, 167] on span at bounding box center [35, 175] width 33 height 21
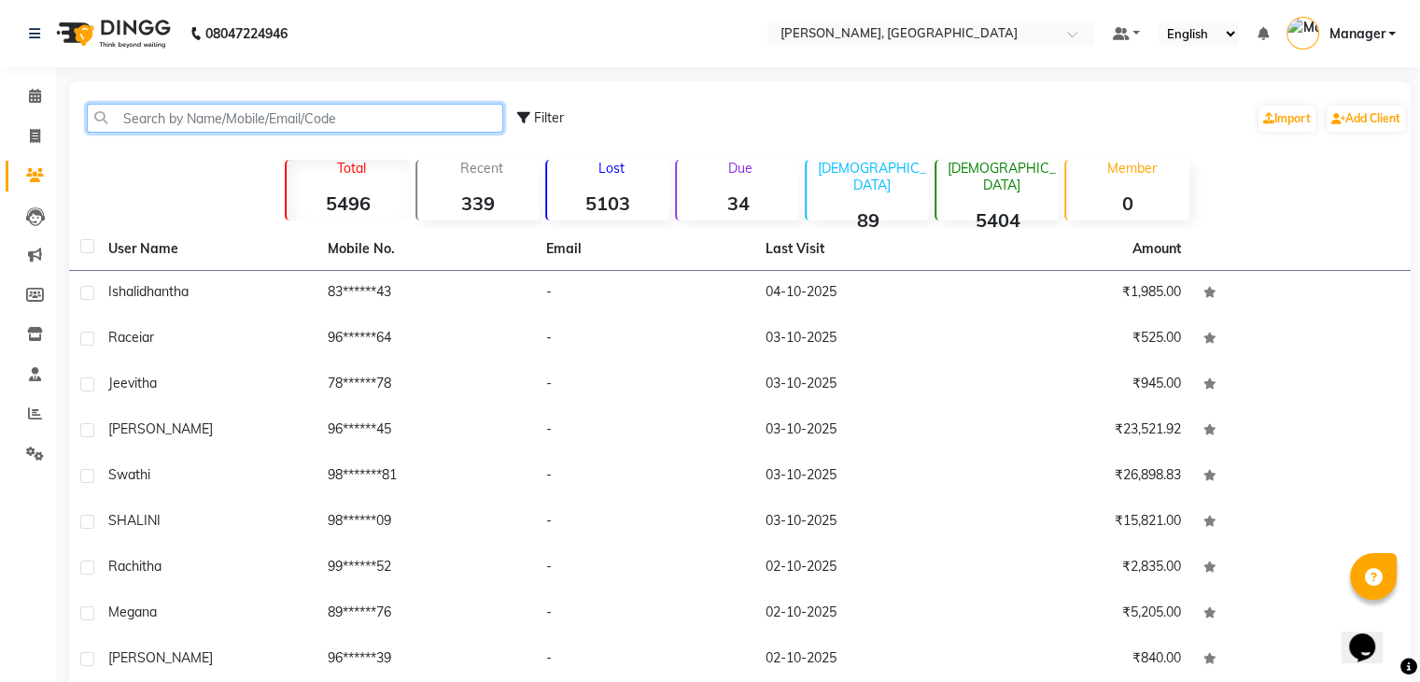
click at [159, 109] on input "text" at bounding box center [295, 118] width 416 height 29
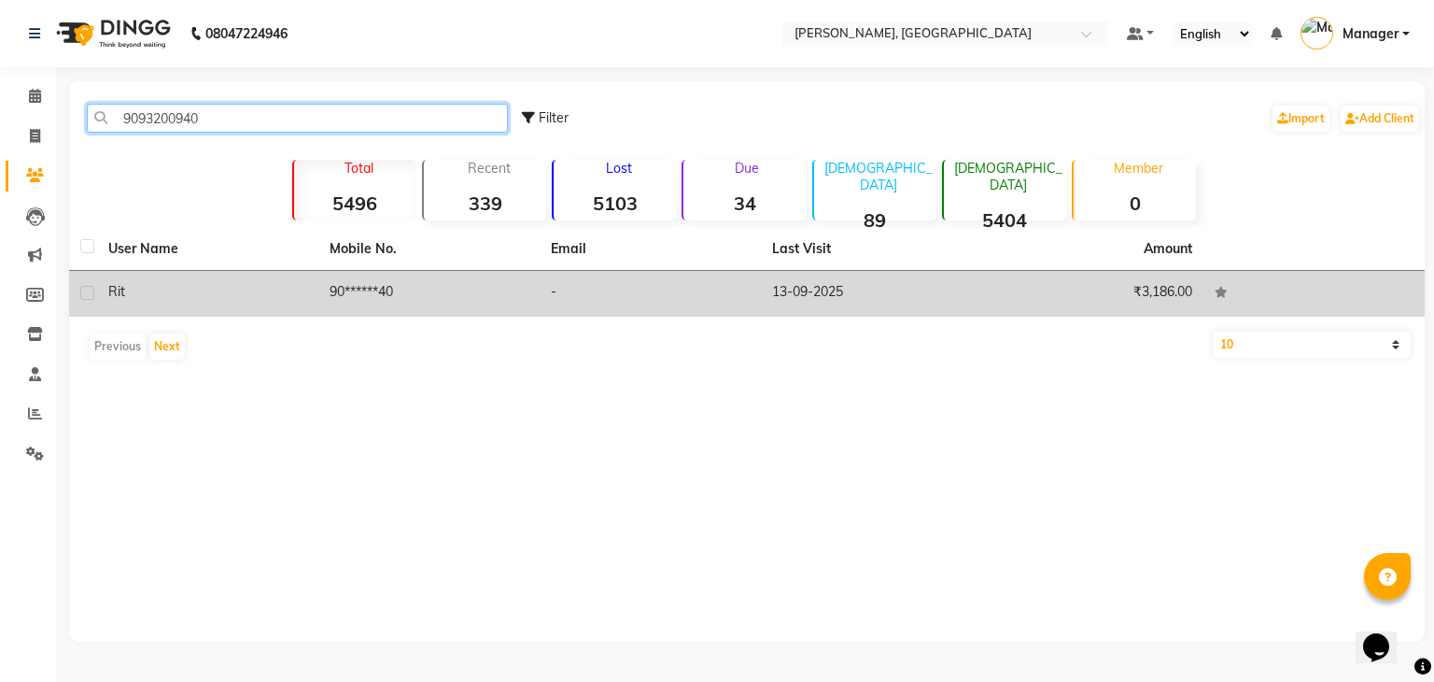
type input "9093200940"
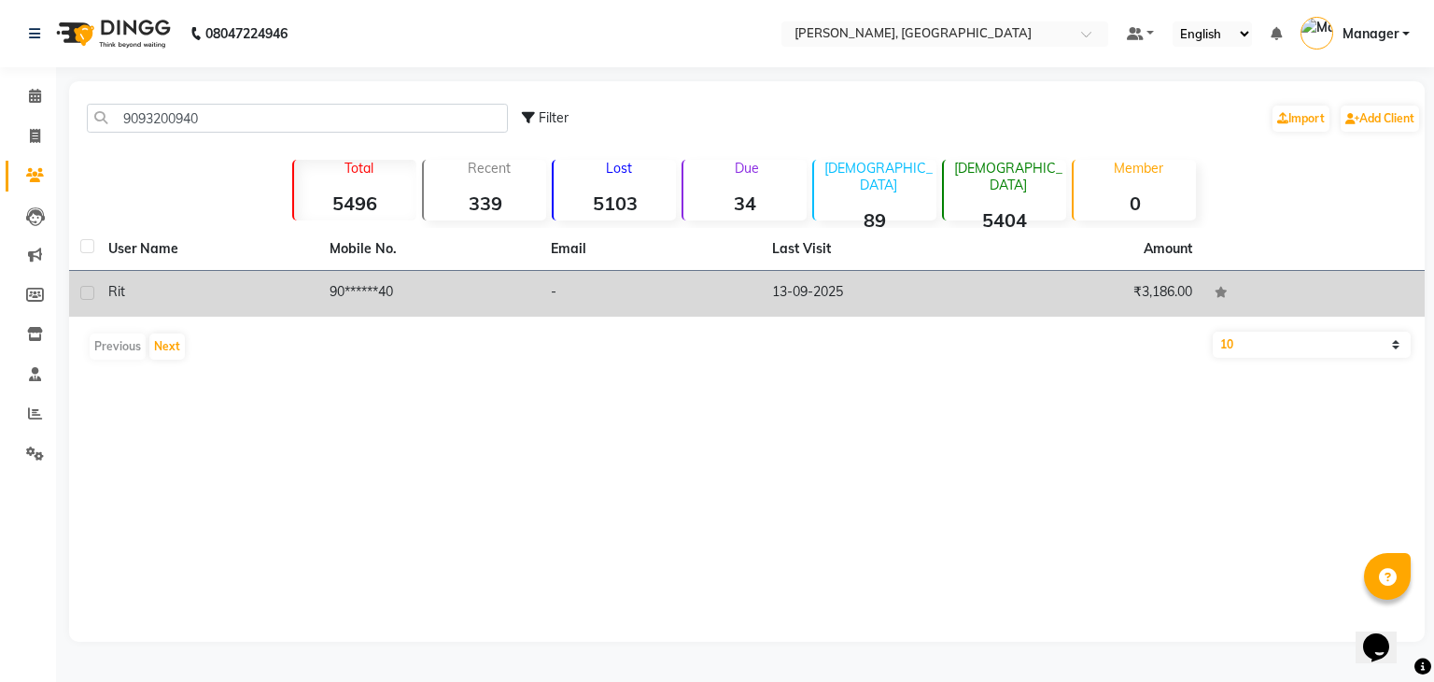
click at [934, 307] on td "13-09-2025" at bounding box center [871, 294] width 221 height 46
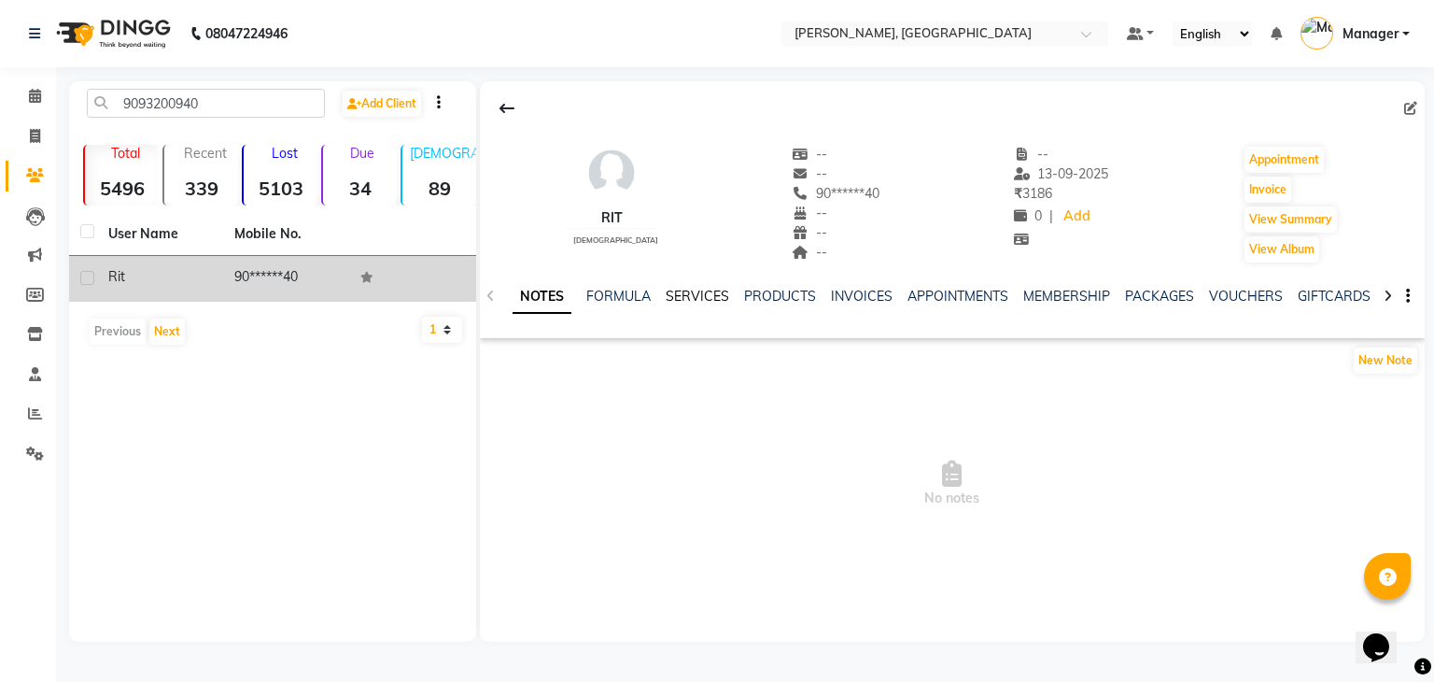
click at [683, 288] on link "SERVICES" at bounding box center [697, 296] width 63 height 17
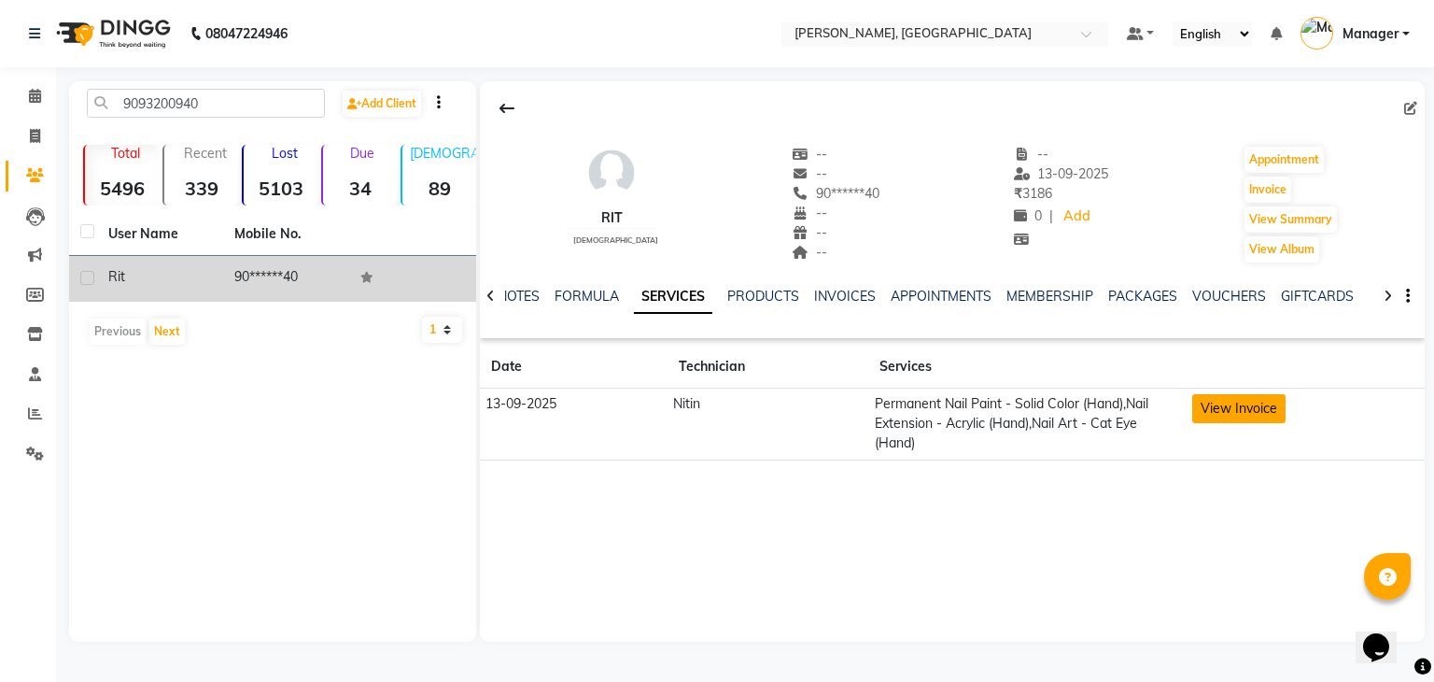
click at [1231, 401] on button "View Invoice" at bounding box center [1238, 408] width 93 height 29
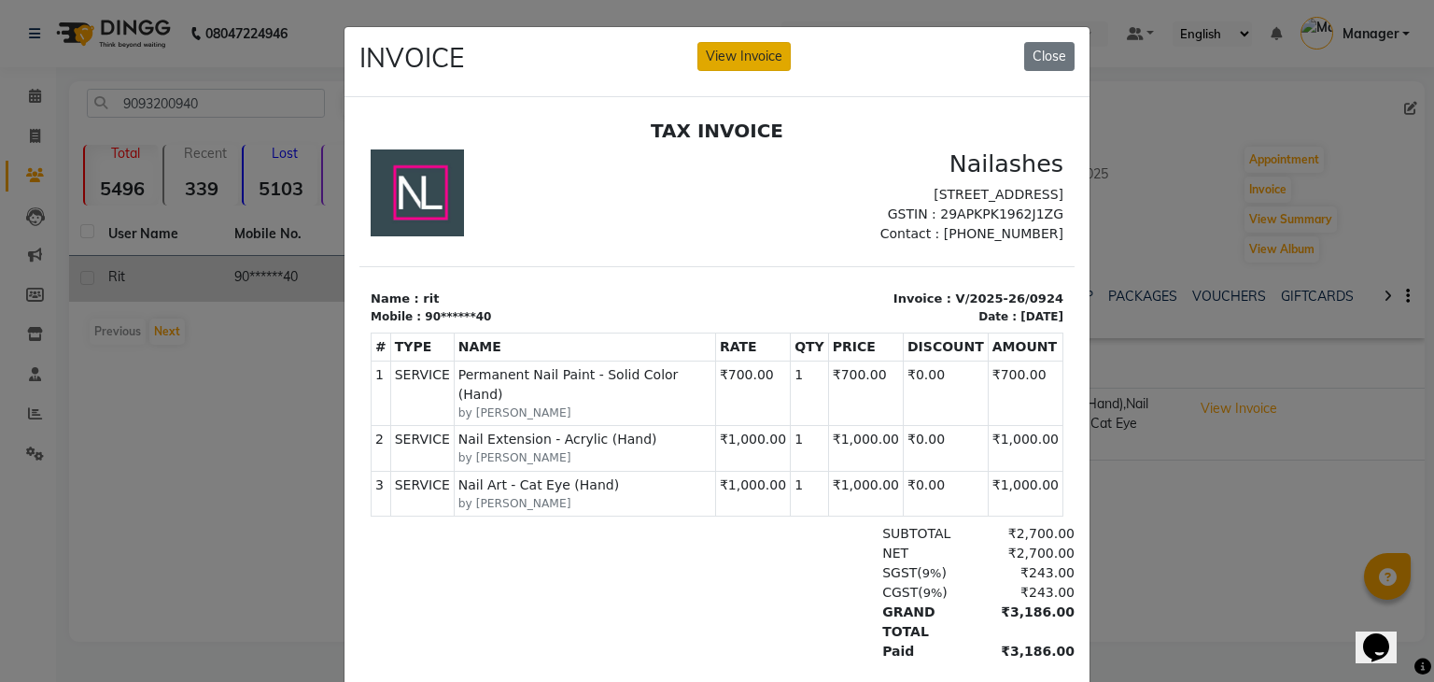
click at [760, 49] on button "View Invoice" at bounding box center [743, 56] width 93 height 29
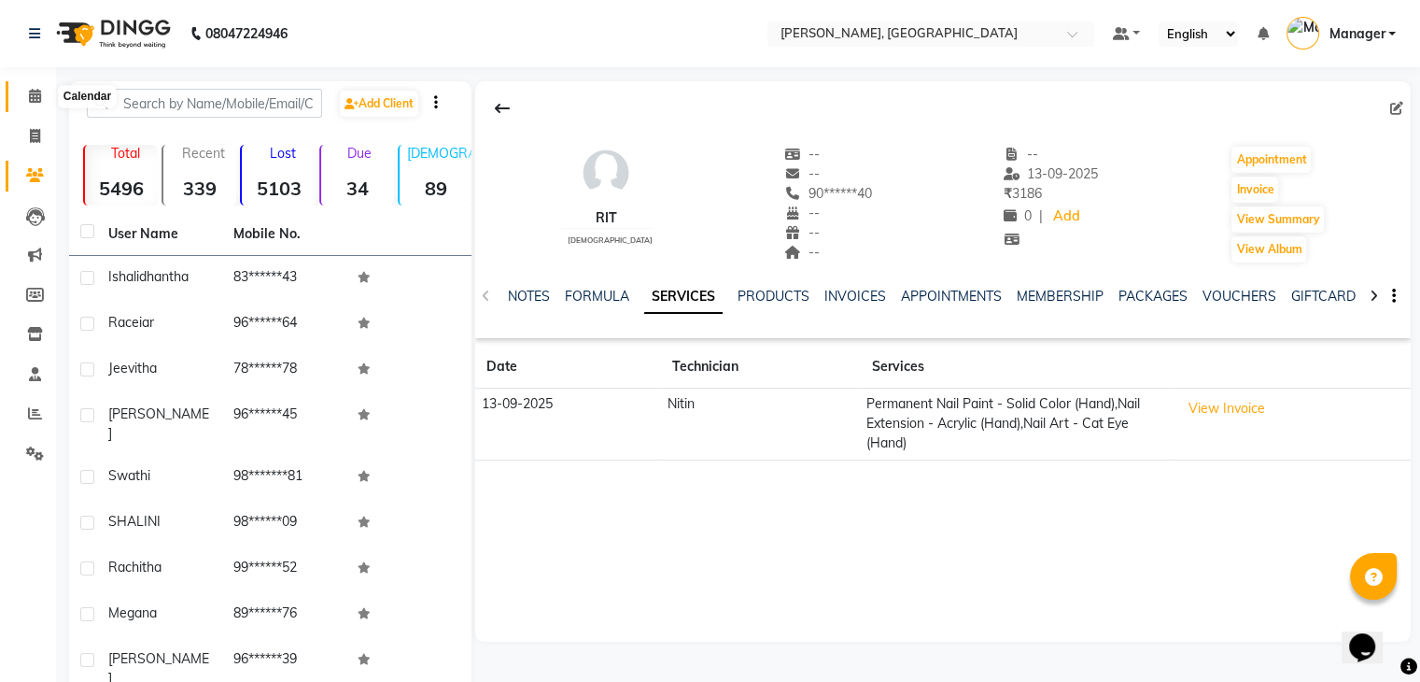
click at [29, 100] on icon at bounding box center [35, 96] width 12 height 14
